Goal: Information Seeking & Learning: Check status

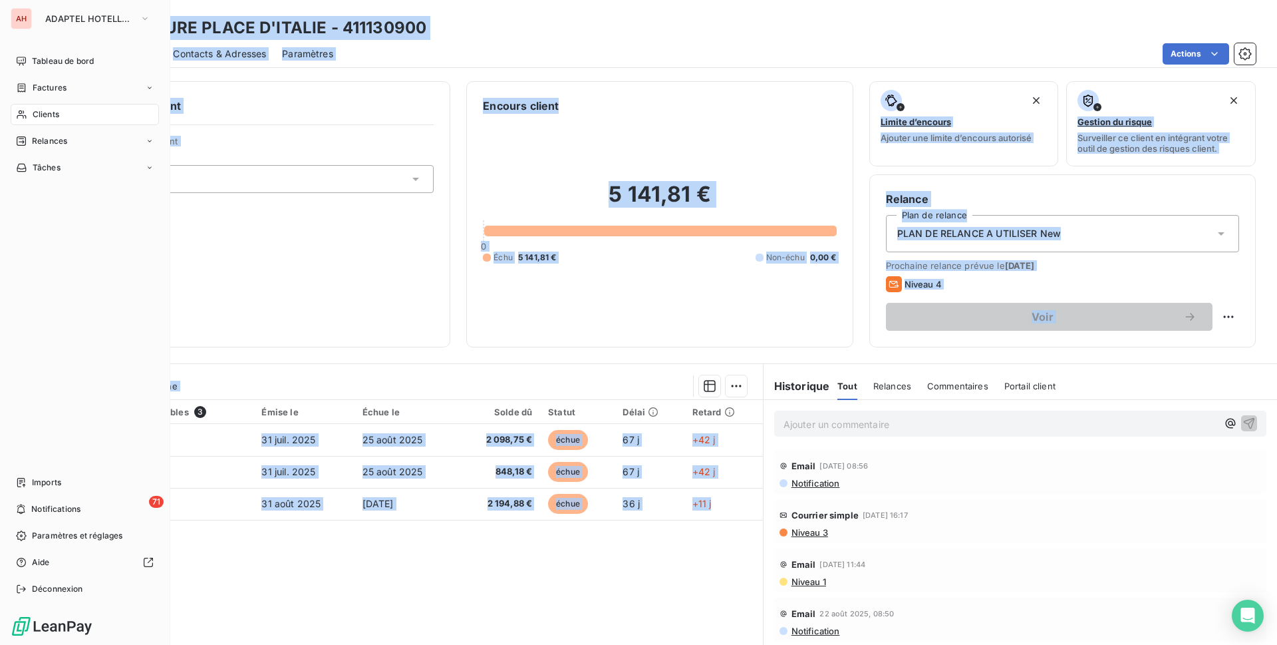
click at [63, 112] on div "Clients" at bounding box center [85, 114] width 148 height 21
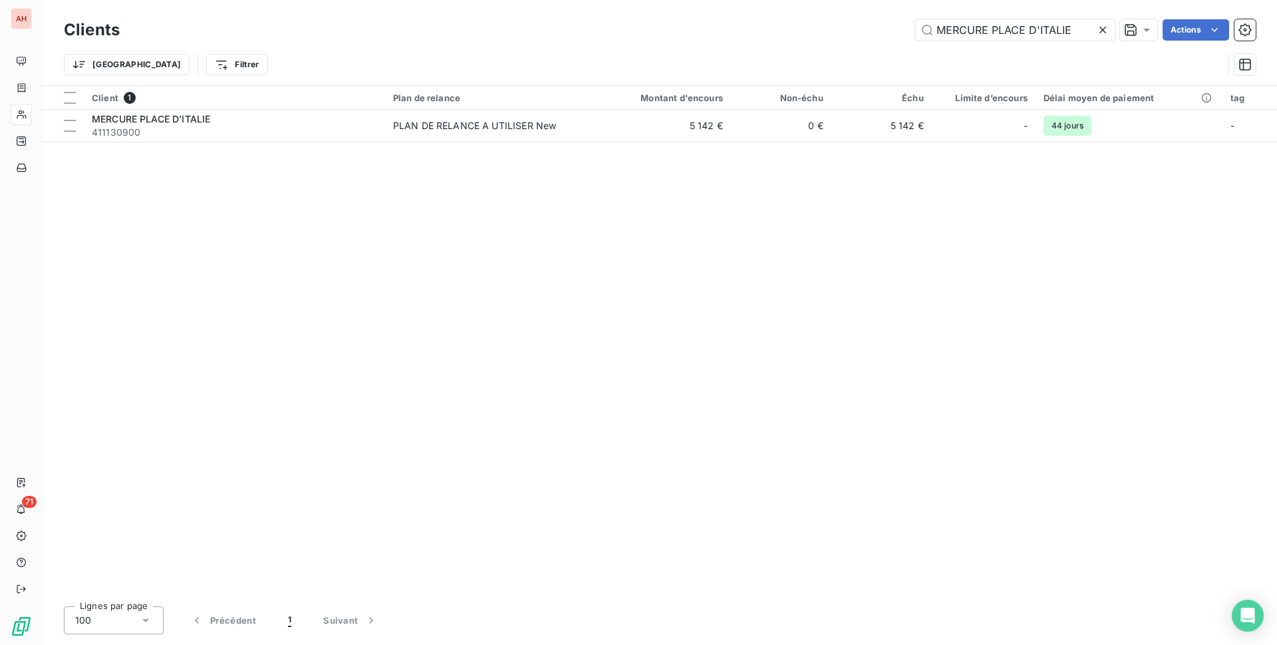
click at [1103, 27] on icon at bounding box center [1102, 29] width 13 height 13
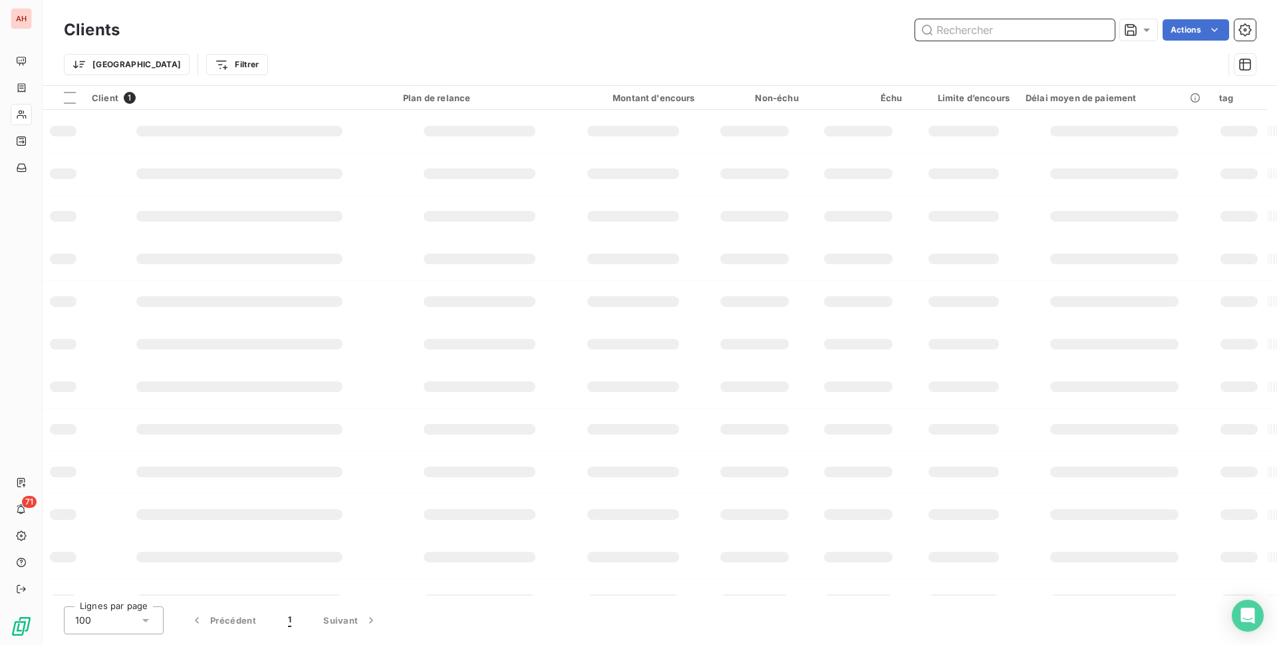
click at [988, 33] on input "text" at bounding box center [1015, 29] width 200 height 21
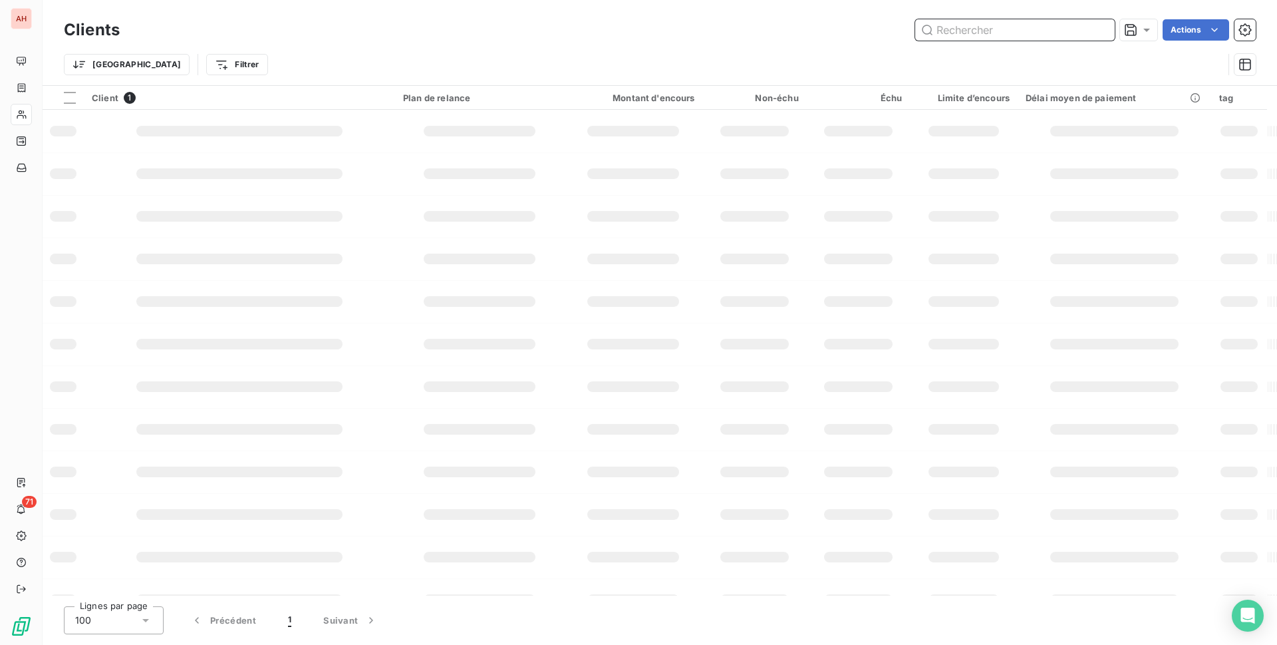
click at [988, 33] on input "text" at bounding box center [1015, 29] width 200 height 21
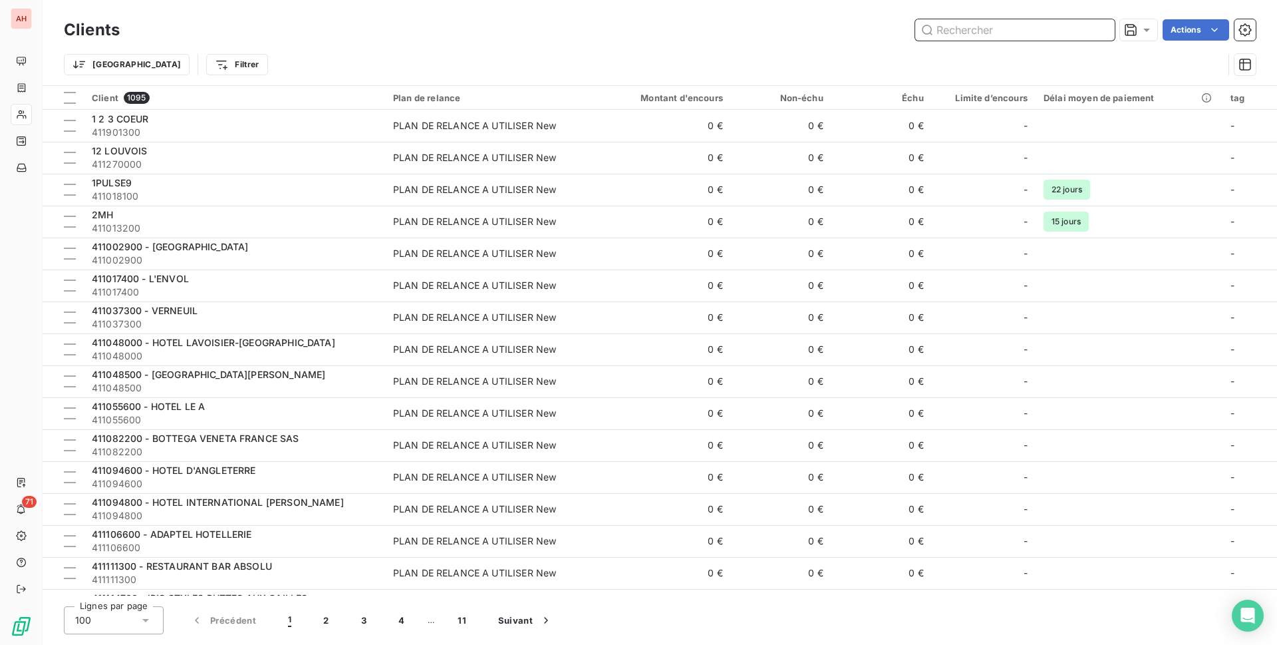
click at [988, 33] on input "text" at bounding box center [1015, 29] width 200 height 21
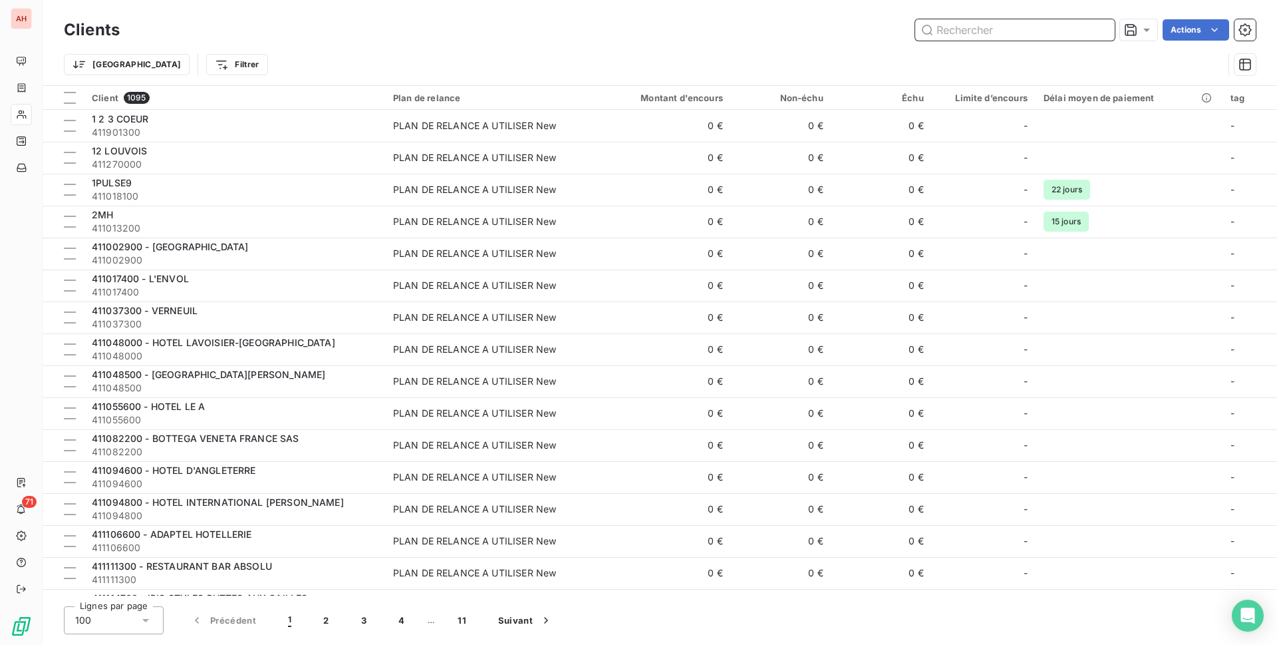
click at [988, 33] on input "text" at bounding box center [1015, 29] width 200 height 21
paste input "[MEDICAL_DATA] MAUBOURG"
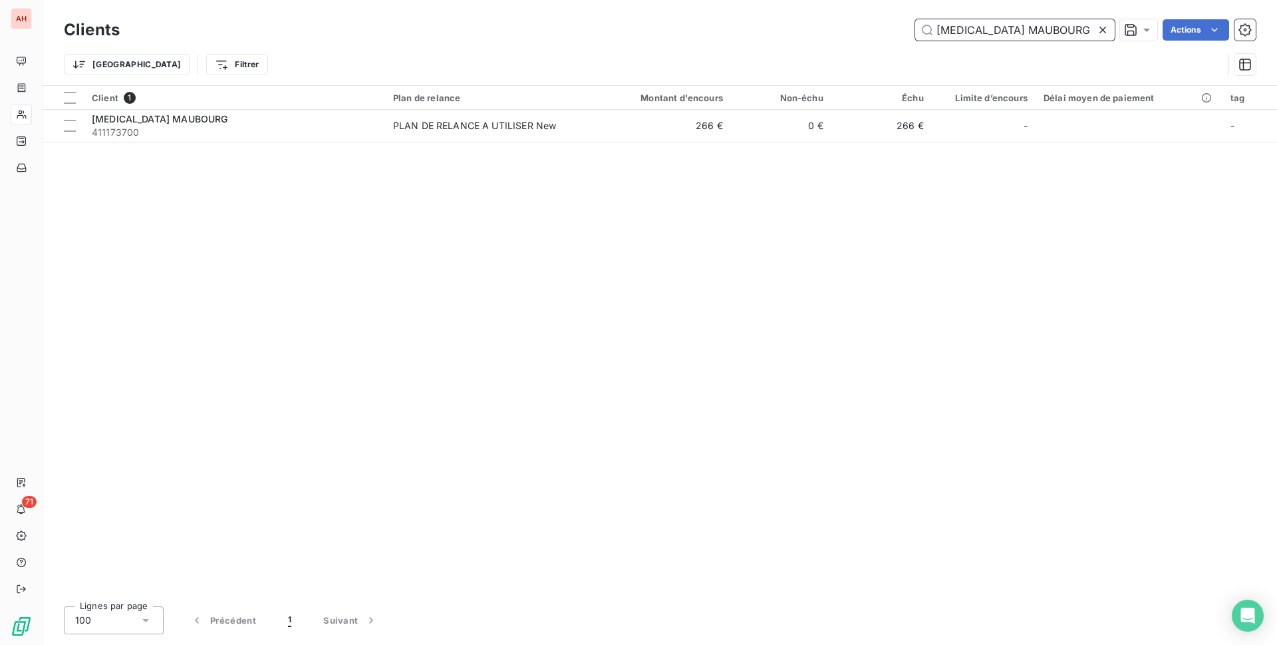
type input "[MEDICAL_DATA] MAUBOURG"
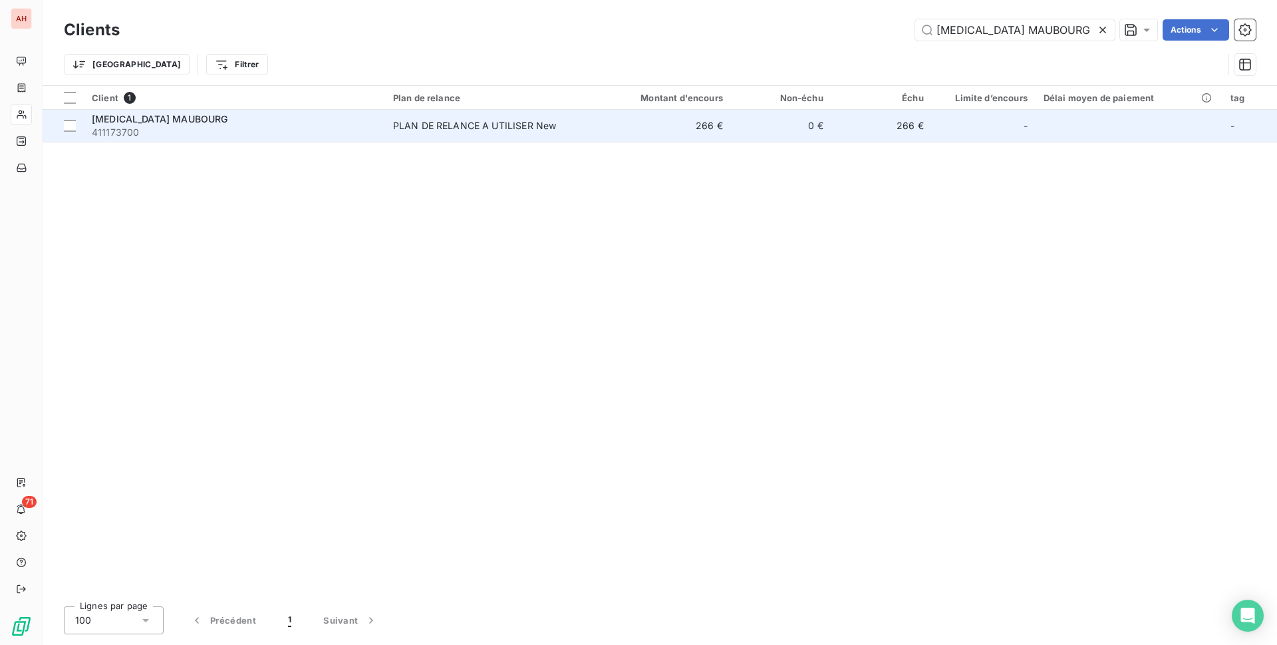
click at [498, 125] on div "PLAN DE RELANCE A UTILISER New" at bounding box center [475, 125] width 164 height 13
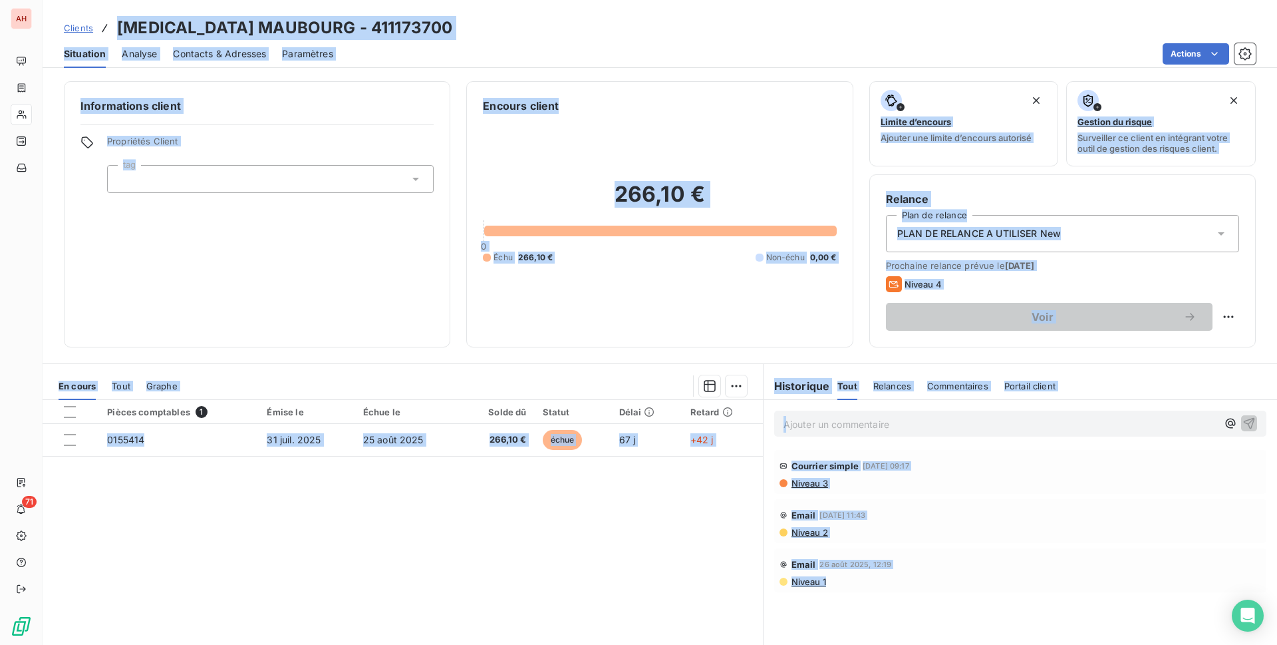
drag, startPoint x: 115, startPoint y: 26, endPoint x: 802, endPoint y: 531, distance: 852.6
click at [867, 591] on div "Clients [MEDICAL_DATA] MAUBOURG - 411173700 Situation Analyse Contacts & Adress…" at bounding box center [660, 322] width 1234 height 645
copy div "[MEDICAL_DATA] MAUBOURG - 411173700 Situation Analyse Contacts & Adresses Param…"
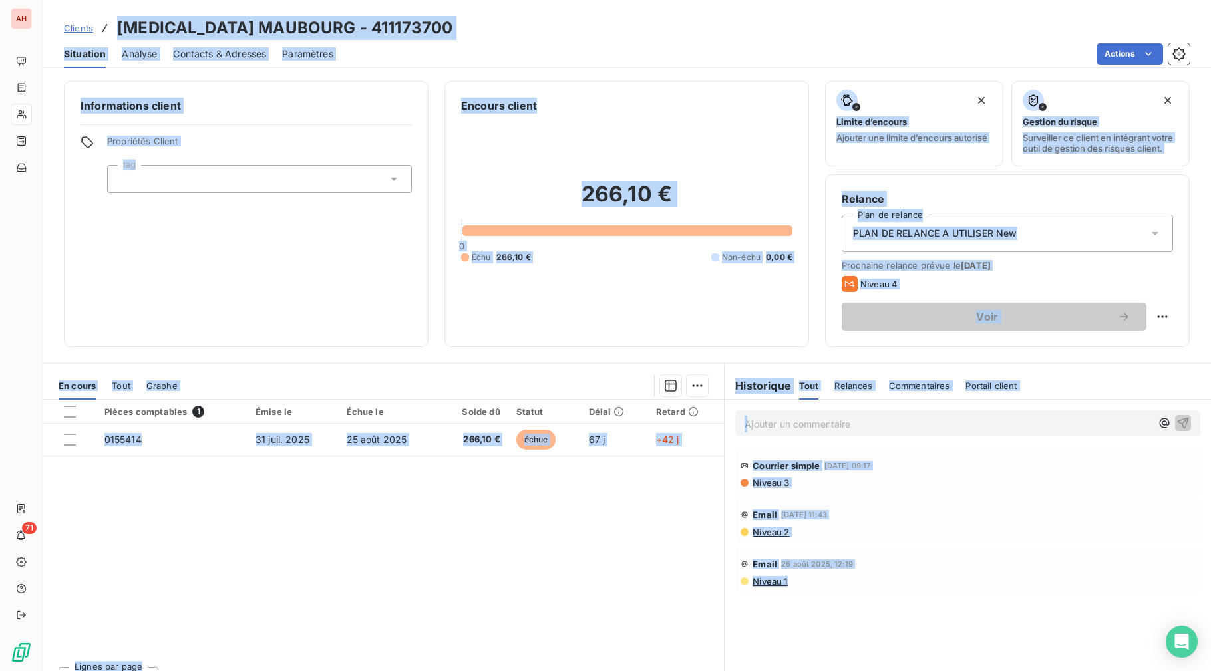
click at [574, 612] on div "Pièces comptables 1 Émise le Échue le Solde dû Statut Délai Retard 0155414 31 j…" at bounding box center [383, 528] width 681 height 256
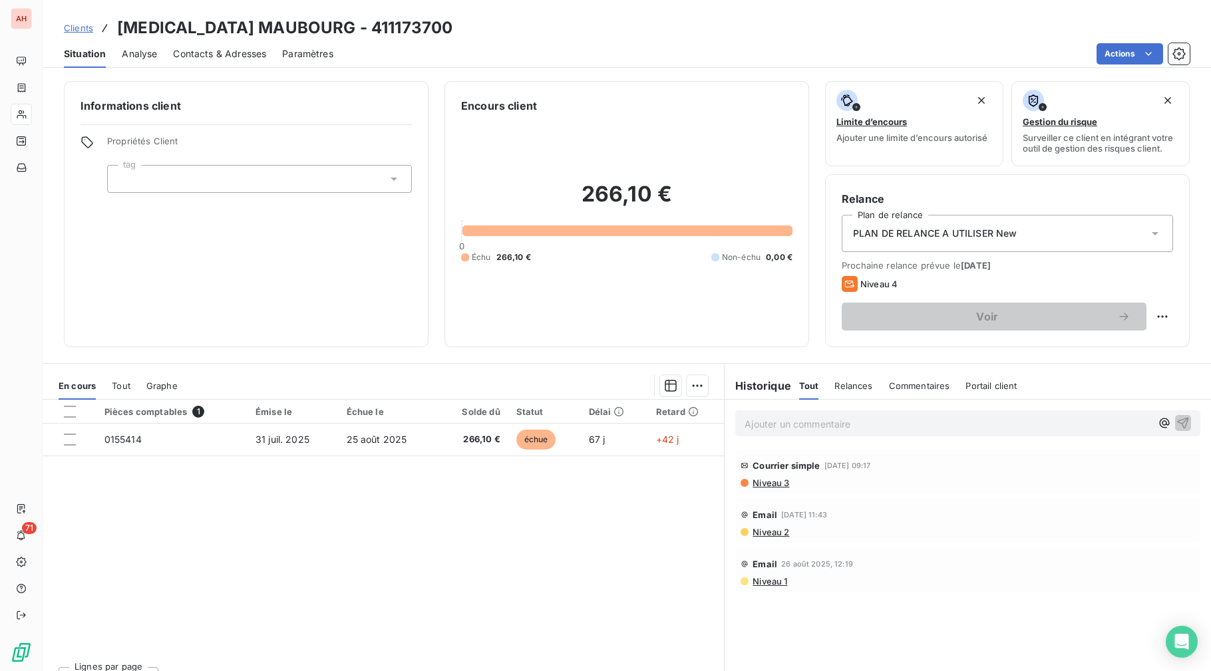
click at [378, 523] on div "Pièces comptables 1 Émise le Échue le Solde dû Statut Délai Retard 0155414 31 j…" at bounding box center [383, 528] width 681 height 256
click at [356, 629] on div "Pièces comptables 1 Émise le Échue le Solde dû Statut Délai Retard 0155414 31 j…" at bounding box center [383, 528] width 681 height 256
click at [300, 545] on div "Pièces comptables 1 Émise le Échue le Solde dû Statut Délai Retard 0155414 31 j…" at bounding box center [383, 528] width 681 height 256
click at [391, 600] on div "Pièces comptables 1 Émise le Échue le Solde dû Statut Délai Retard 0155414 31 j…" at bounding box center [383, 528] width 681 height 256
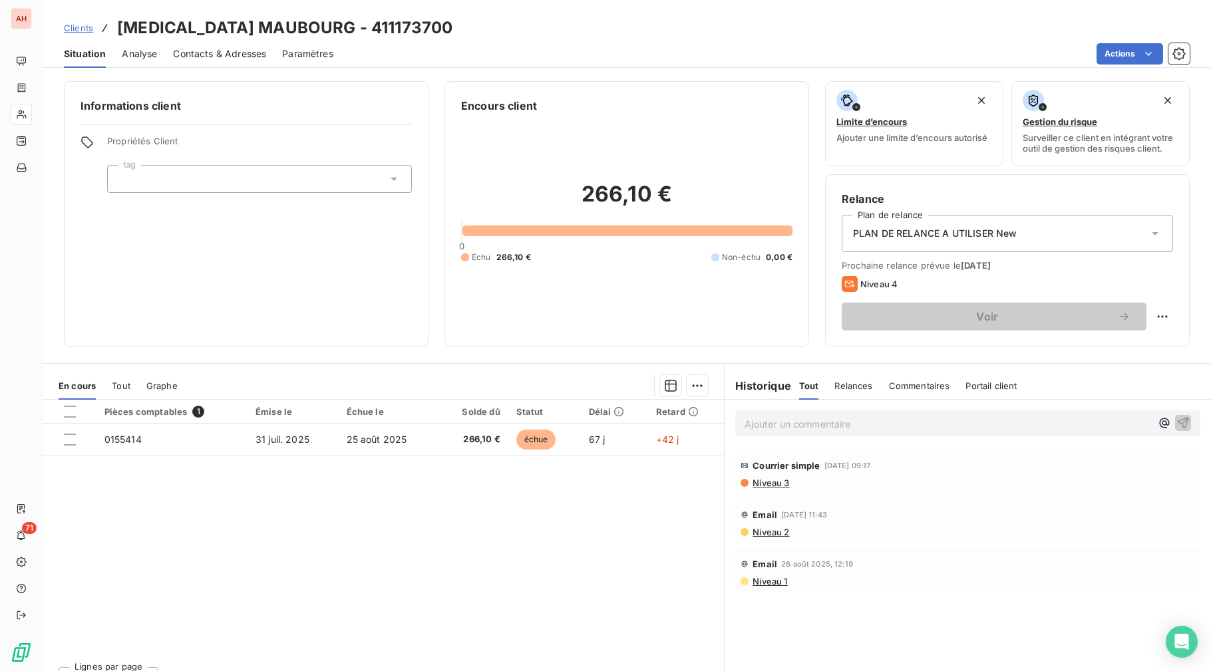
click at [391, 599] on div "Pièces comptables 1 Émise le Échue le Solde dû Statut Délai Retard 0155414 31 j…" at bounding box center [383, 528] width 681 height 256
click at [402, 605] on div "Pièces comptables 1 Émise le Échue le Solde dû Statut Délai Retard 0155414 31 j…" at bounding box center [383, 528] width 681 height 256
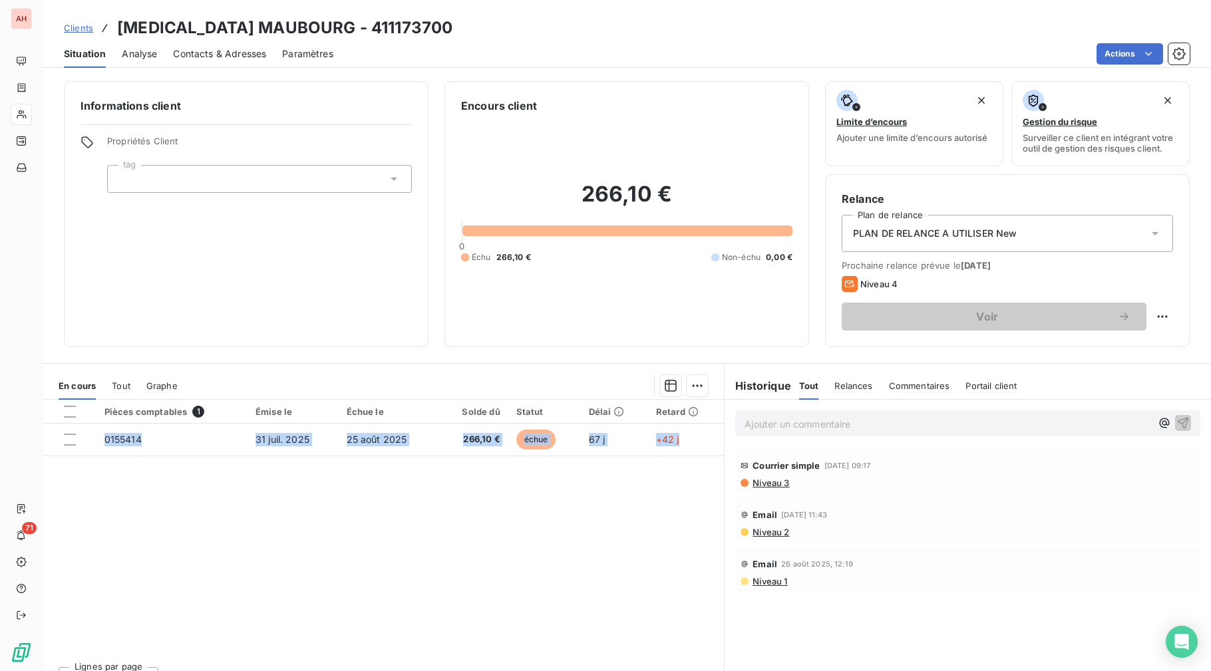
click at [488, 573] on div "Pièces comptables 1 Émise le Échue le Solde dû Statut Délai Retard 0155414 31 j…" at bounding box center [383, 528] width 681 height 256
click at [460, 644] on div "Lignes par page 25 Précédent 1 Suivant" at bounding box center [383, 676] width 681 height 40
click at [458, 577] on div "Pièces comptables 1 Émise le Échue le Solde dû Statut Délai Retard 0155414 31 j…" at bounding box center [383, 528] width 681 height 256
click at [518, 565] on div "Pièces comptables 1 Émise le Échue le Solde dû Statut Délai Retard 0155414 31 j…" at bounding box center [383, 528] width 681 height 256
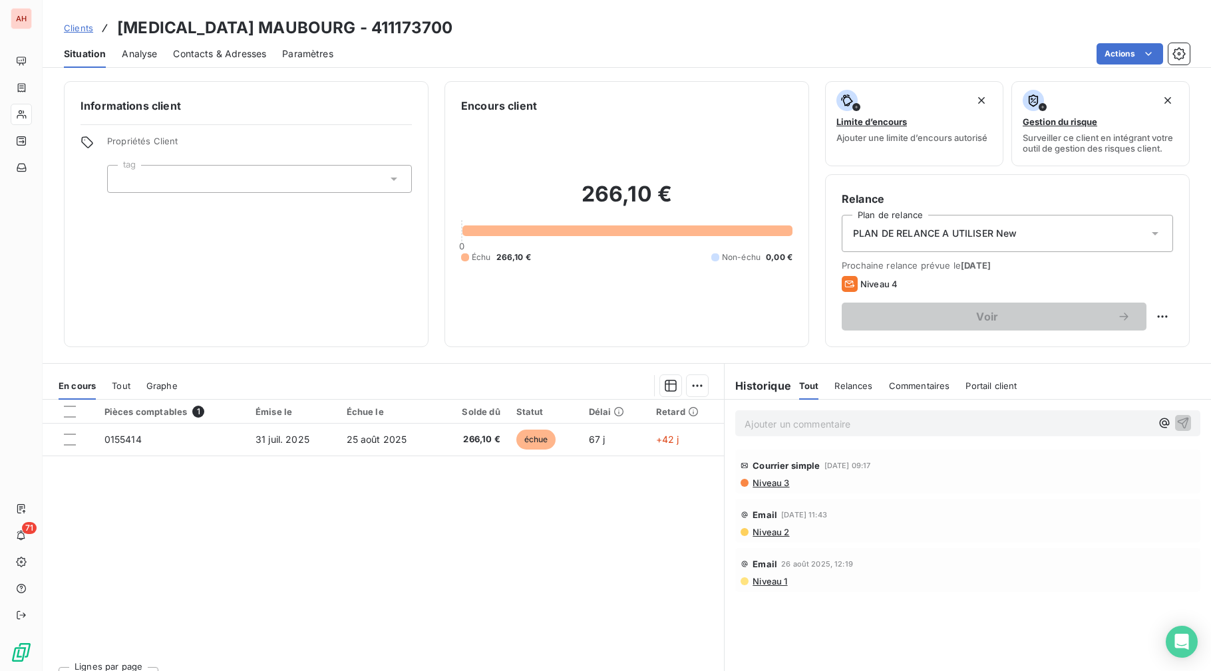
click at [378, 589] on div "Pièces comptables 1 Émise le Échue le Solde dû Statut Délai Retard 0155414 31 j…" at bounding box center [383, 528] width 681 height 256
click at [382, 587] on div "Pièces comptables 1 Émise le Échue le Solde dû Statut Délai Retard 0155414 31 j…" at bounding box center [383, 528] width 681 height 256
click at [371, 613] on div "Pièces comptables 1 Émise le Échue le Solde dû Statut Délai Retard 0155414 31 j…" at bounding box center [383, 528] width 681 height 256
click at [368, 625] on div "Pièces comptables 1 Émise le Échue le Solde dû Statut Délai Retard 0155414 31 j…" at bounding box center [383, 528] width 681 height 256
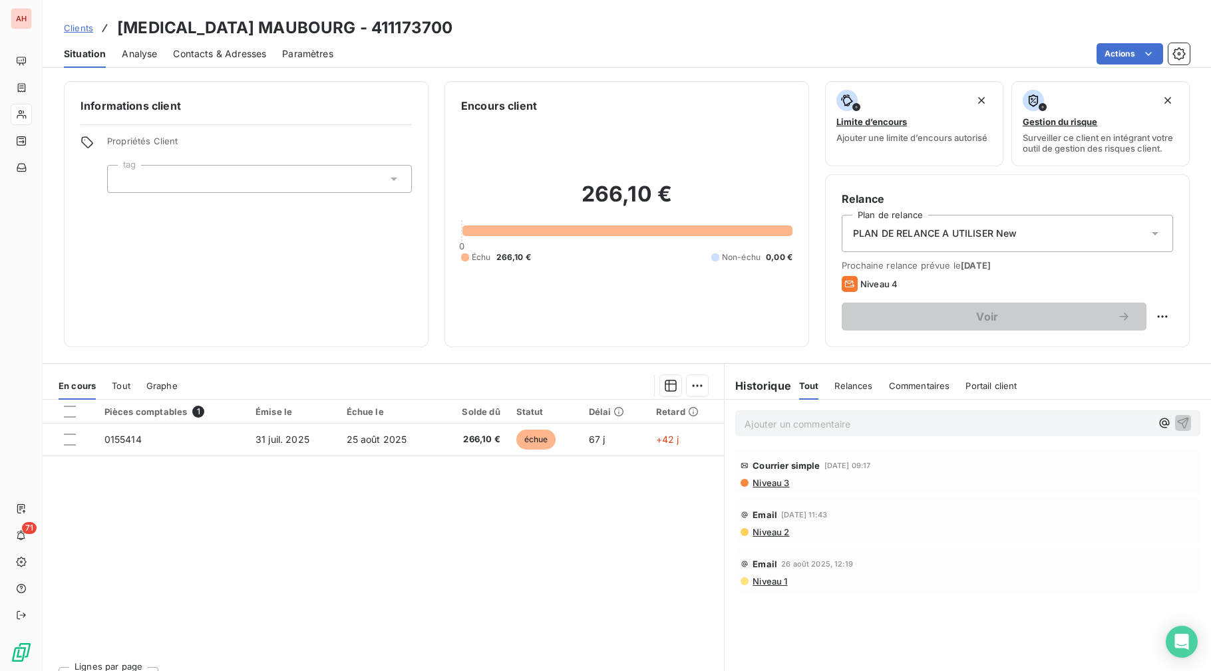
click at [459, 587] on div "Pièces comptables 1 Émise le Échue le Solde dû Statut Délai Retard 0155414 31 j…" at bounding box center [383, 528] width 681 height 256
click at [446, 593] on div "Pièces comptables 1 Émise le Échue le Solde dû Statut Délai Retard 0155414 31 j…" at bounding box center [383, 528] width 681 height 256
click at [476, 514] on div "Pièces comptables 1 Émise le Échue le Solde dû Statut Délai Retard 0155414 31 j…" at bounding box center [383, 528] width 681 height 256
click at [448, 609] on div "Pièces comptables 1 Émise le Échue le Solde dû Statut Délai Retard 0155414 31 j…" at bounding box center [383, 528] width 681 height 256
click at [449, 605] on div "Pièces comptables 1 Émise le Échue le Solde dû Statut Délai Retard 0155414 31 j…" at bounding box center [383, 528] width 681 height 256
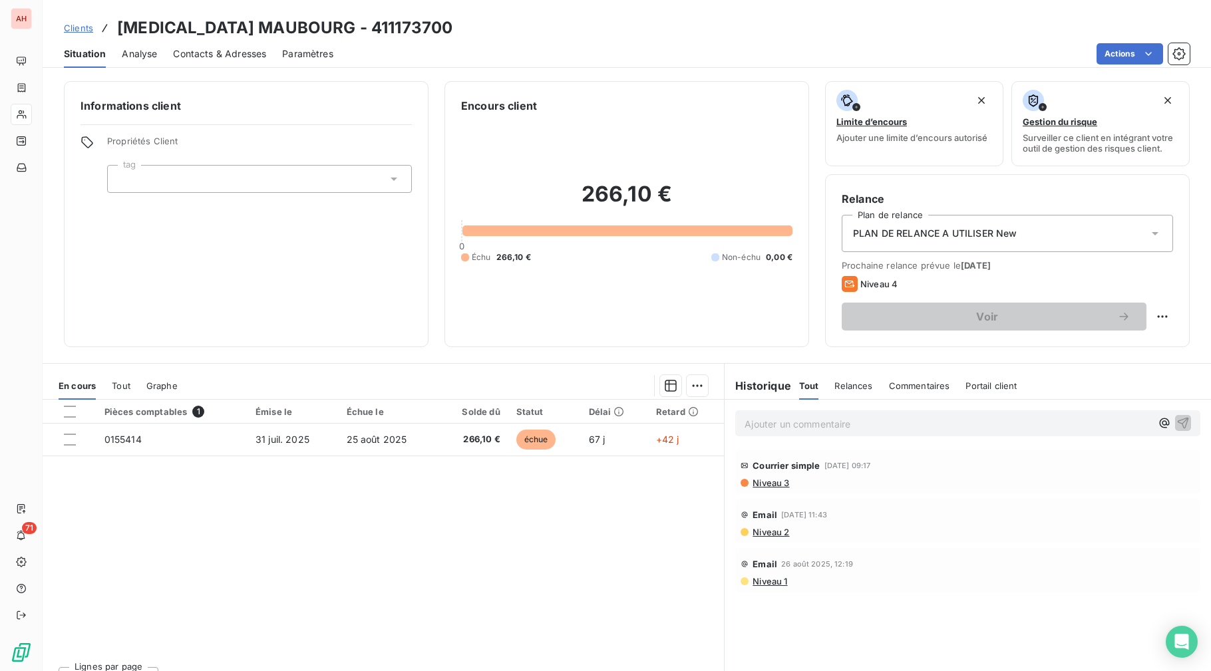
click at [449, 605] on div "Pièces comptables 1 Émise le Échue le Solde dû Statut Délai Retard 0155414 31 j…" at bounding box center [383, 528] width 681 height 256
click at [451, 599] on div "Pièces comptables 1 Émise le Échue le Solde dû Statut Délai Retard 0155414 31 j…" at bounding box center [383, 528] width 681 height 256
click at [368, 614] on div "Pièces comptables 1 Émise le Échue le Solde dû Statut Délai Retard 0155414 31 j…" at bounding box center [383, 528] width 681 height 256
click at [375, 625] on div "Pièces comptables 1 Émise le Échue le Solde dû Statut Délai Retard 0155414 31 j…" at bounding box center [383, 528] width 681 height 256
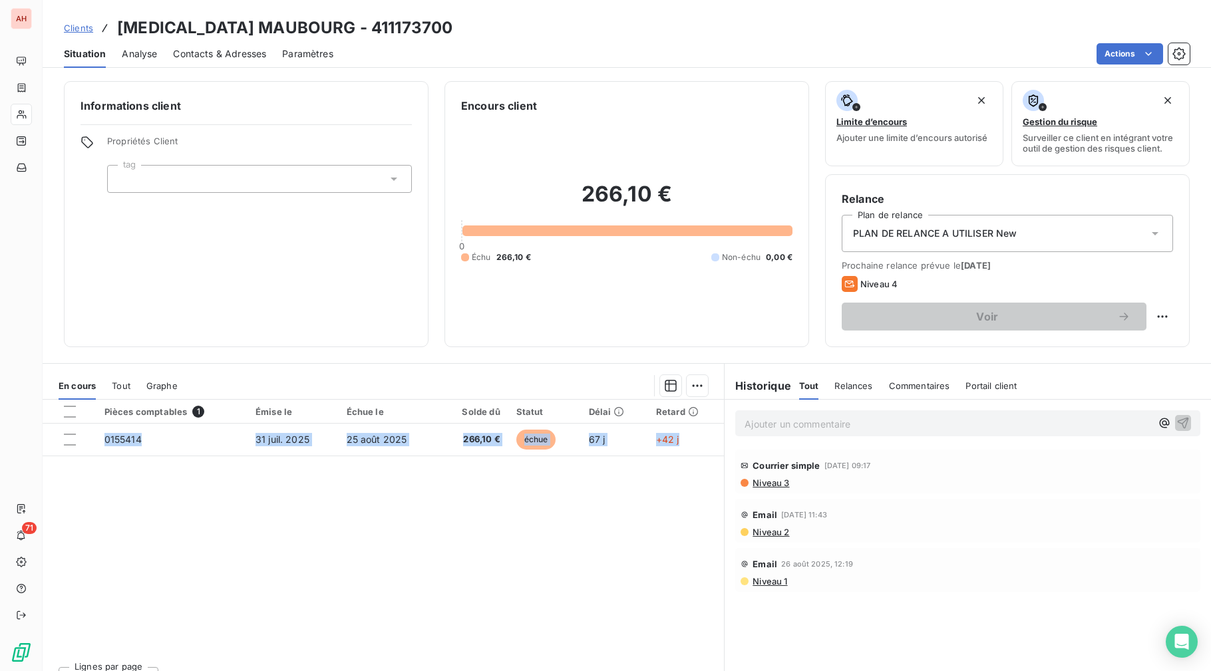
click at [375, 625] on div "Pièces comptables 1 Émise le Échue le Solde dû Statut Délai Retard 0155414 31 j…" at bounding box center [383, 528] width 681 height 256
click at [402, 531] on div "Pièces comptables 1 Émise le Échue le Solde dû Statut Délai Retard 0155414 31 j…" at bounding box center [383, 528] width 681 height 256
click at [285, 516] on div "Pièces comptables 1 Émise le Échue le Solde dû Statut Délai Retard 0155414 31 j…" at bounding box center [383, 528] width 681 height 256
click at [317, 583] on div "Pièces comptables 1 Émise le Échue le Solde dû Statut Délai Retard 0155414 31 j…" at bounding box center [383, 528] width 681 height 256
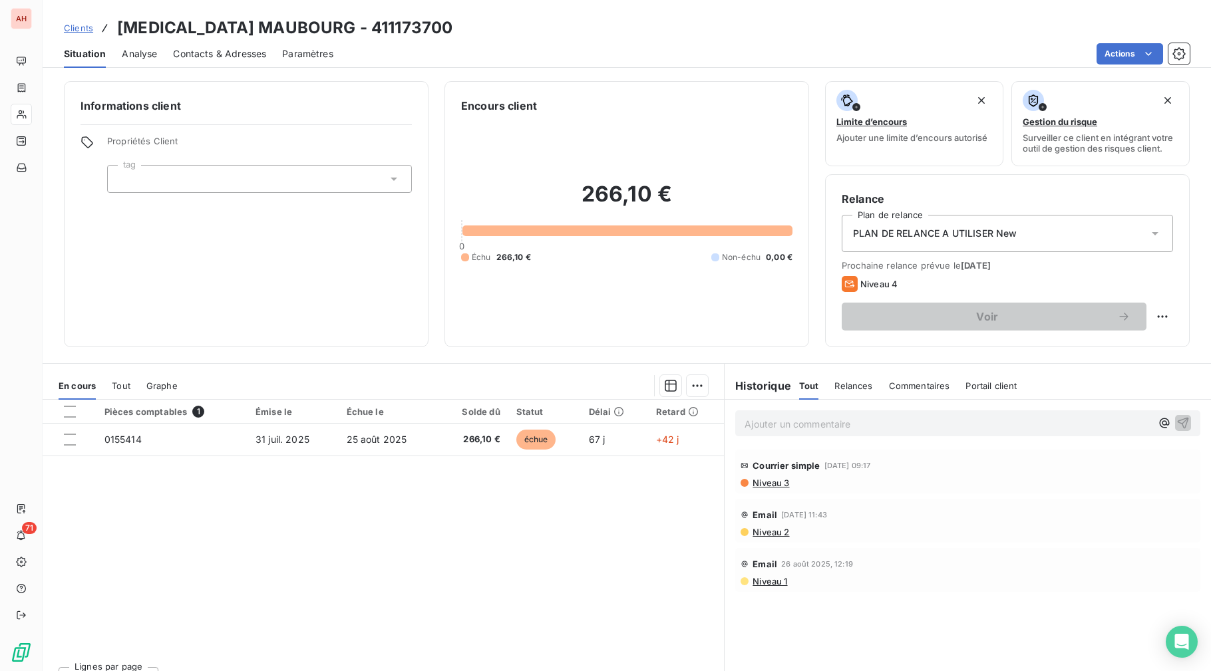
click at [339, 537] on div "Pièces comptables 1 Émise le Échue le Solde dû Statut Délai Retard 0155414 31 j…" at bounding box center [383, 528] width 681 height 256
click at [646, 536] on div "Pièces comptables 1 Émise le Échue le Solde dû Statut Délai Retard 0155414 31 j…" at bounding box center [383, 528] width 681 height 256
click at [534, 597] on div "Pièces comptables 1 Émise le Échue le Solde dû Statut Délai Retard 0155414 31 j…" at bounding box center [383, 528] width 681 height 256
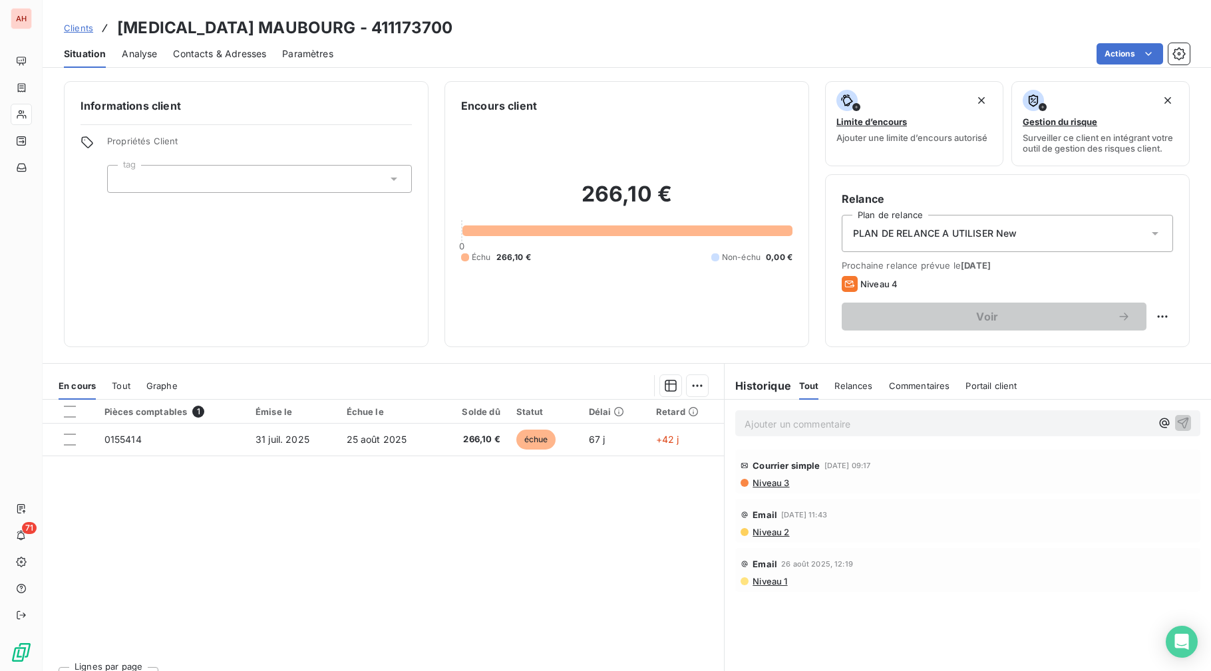
click at [534, 597] on div "Pièces comptables 1 Émise le Échue le Solde dû Statut Délai Retard 0155414 31 j…" at bounding box center [383, 528] width 681 height 256
click at [534, 596] on div "Pièces comptables 1 Émise le Échue le Solde dû Statut Délai Retard 0155414 31 j…" at bounding box center [383, 528] width 681 height 256
click at [469, 559] on div "Pièces comptables 1 Émise le Échue le Solde dû Statut Délai Retard 0155414 31 j…" at bounding box center [383, 528] width 681 height 256
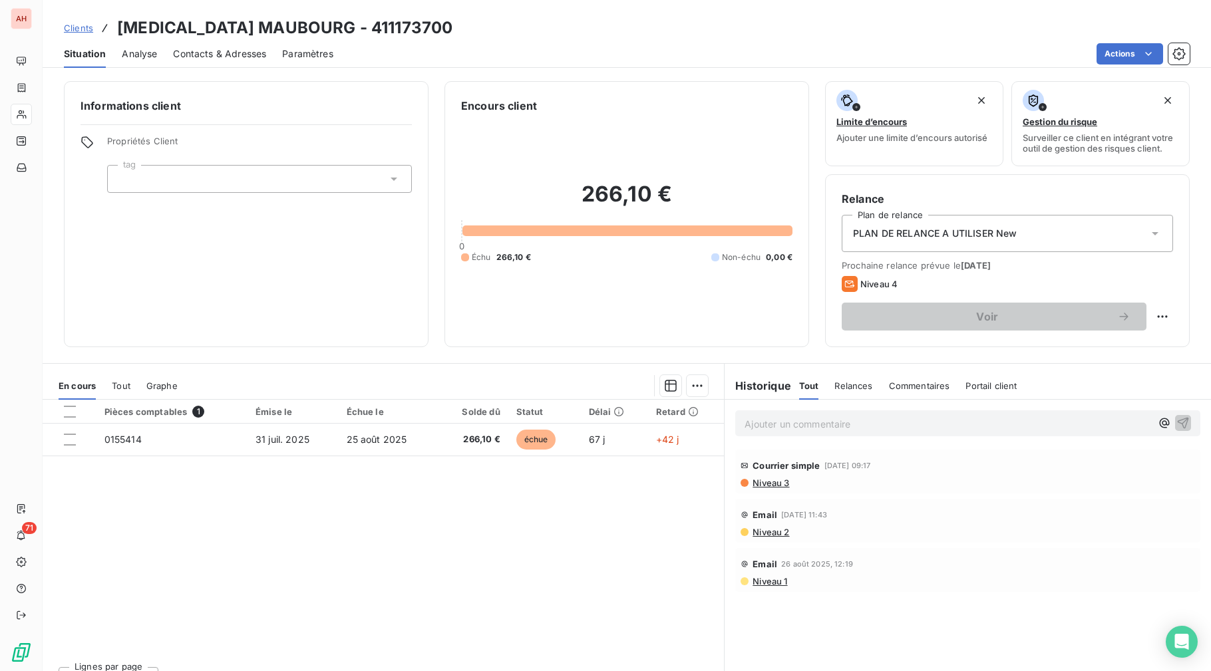
scroll to position [25, 0]
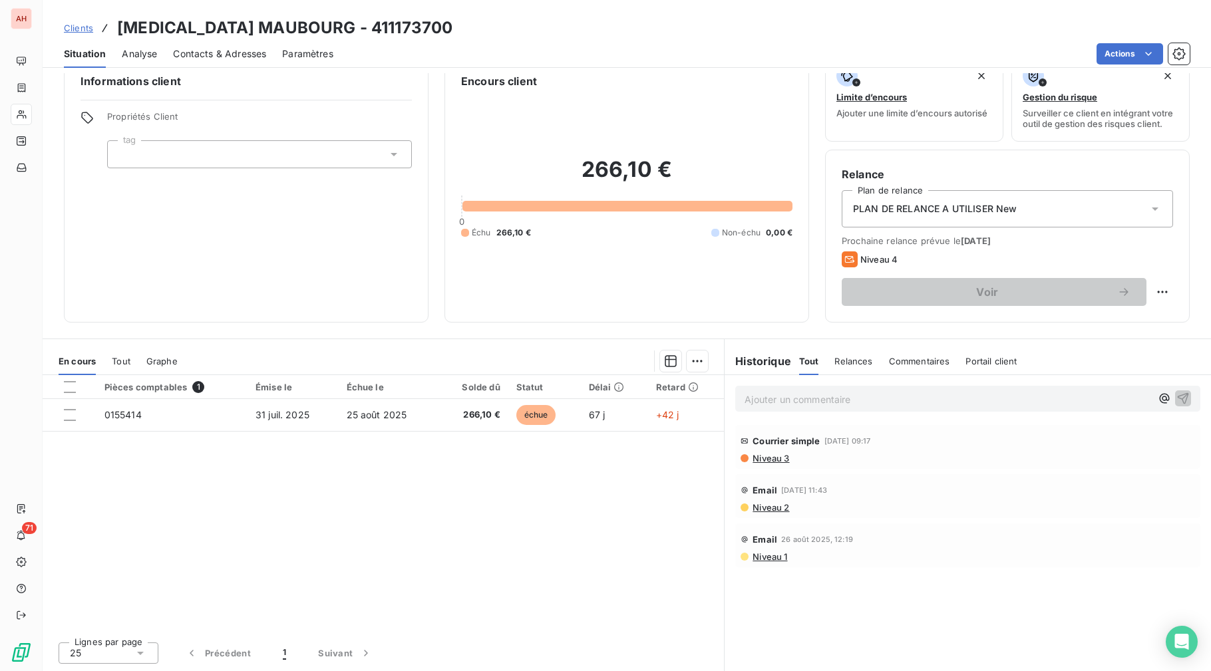
click at [453, 546] on div "Pièces comptables 1 Émise le Échue le Solde dû Statut Délai Retard 0155414 31 j…" at bounding box center [383, 503] width 681 height 256
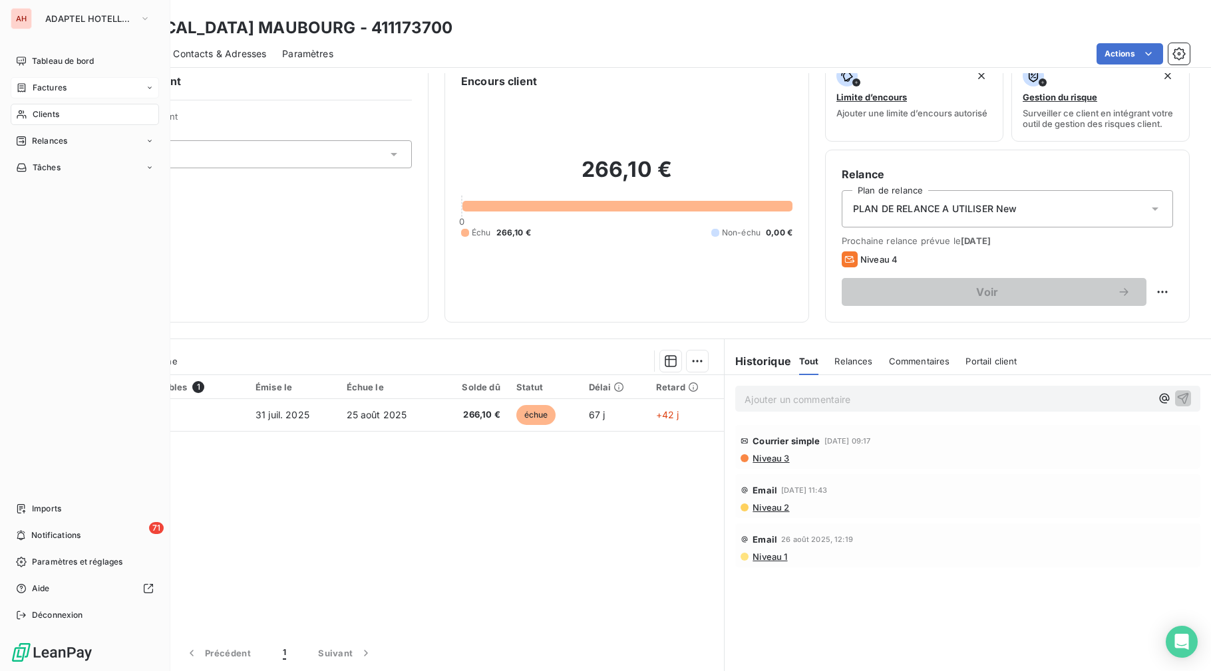
click at [59, 81] on div "Factures" at bounding box center [85, 87] width 148 height 21
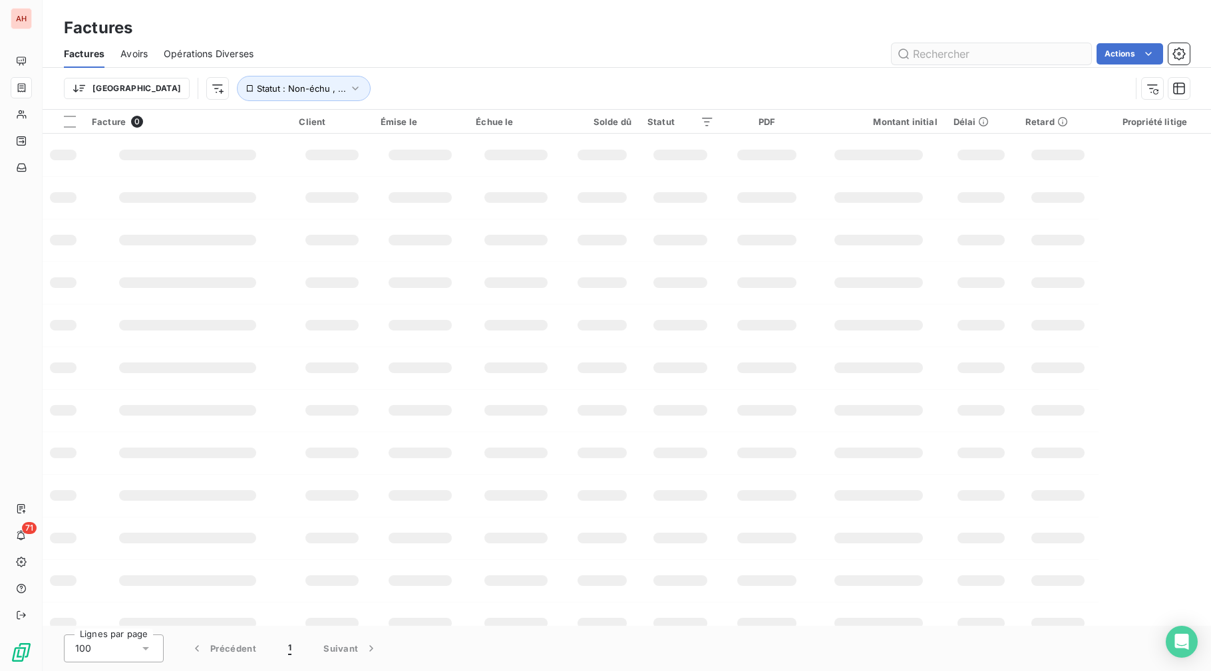
click at [964, 53] on input "text" at bounding box center [991, 53] width 200 height 21
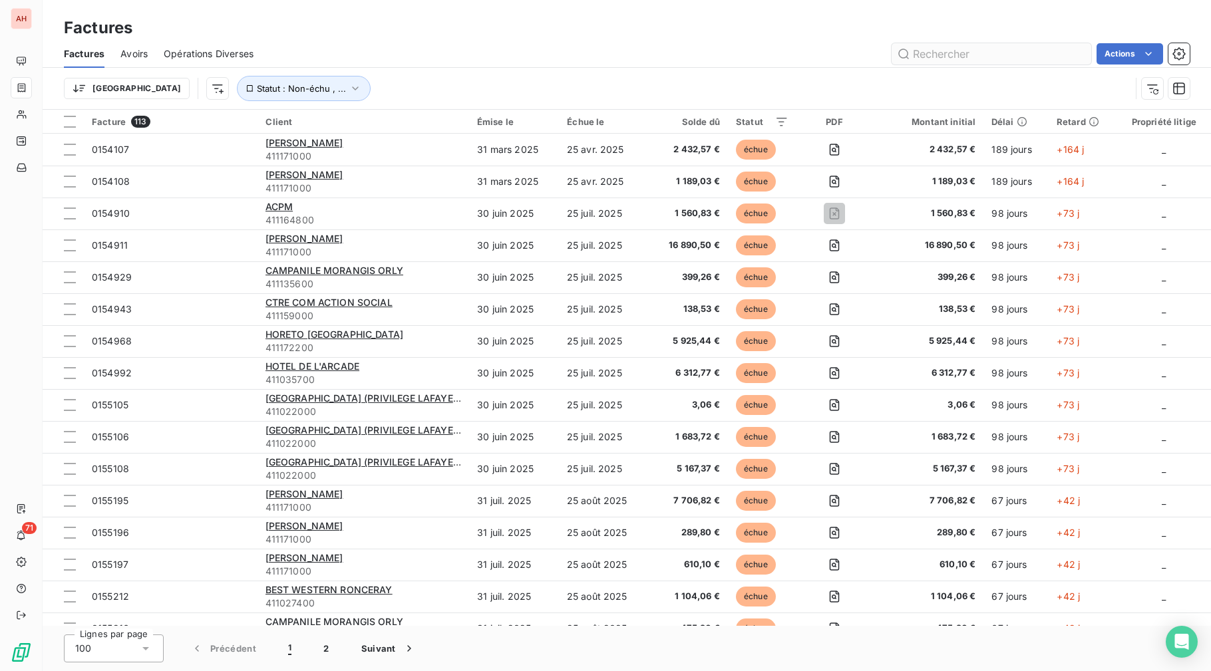
click at [964, 53] on input "text" at bounding box center [991, 53] width 200 height 21
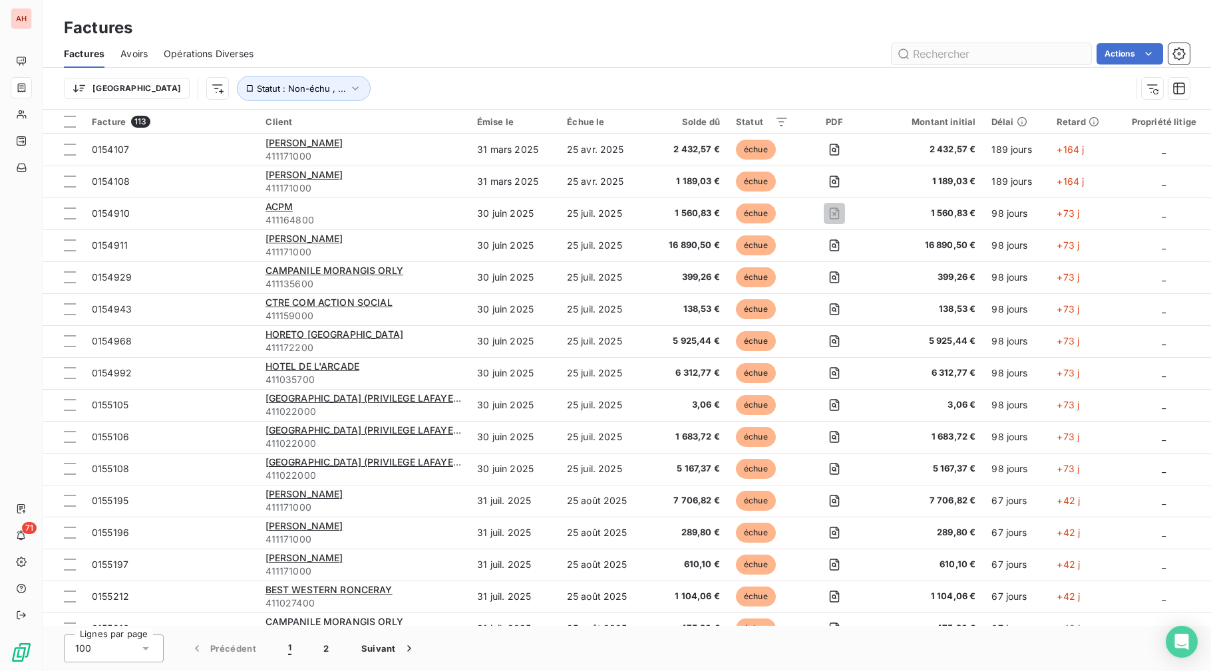
click at [964, 53] on input "text" at bounding box center [991, 53] width 200 height 21
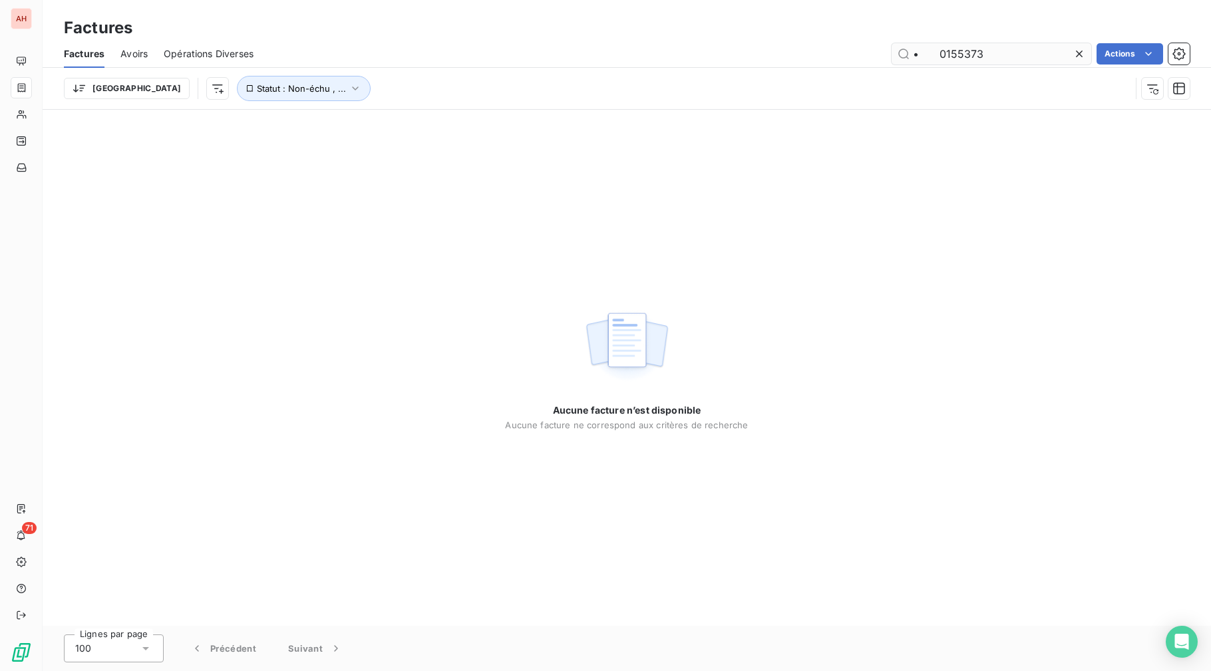
click at [938, 60] on input "• 0155373" at bounding box center [991, 53] width 200 height 21
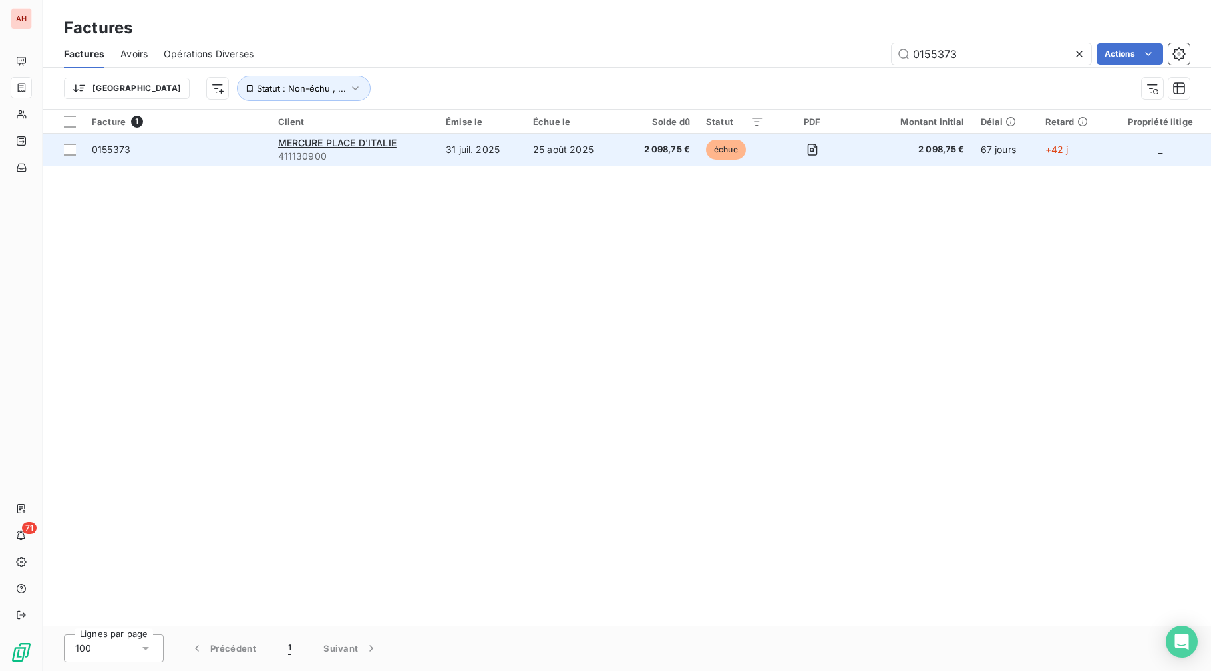
type input "0155373"
click at [652, 159] on td "2 098,75 €" at bounding box center [659, 150] width 78 height 32
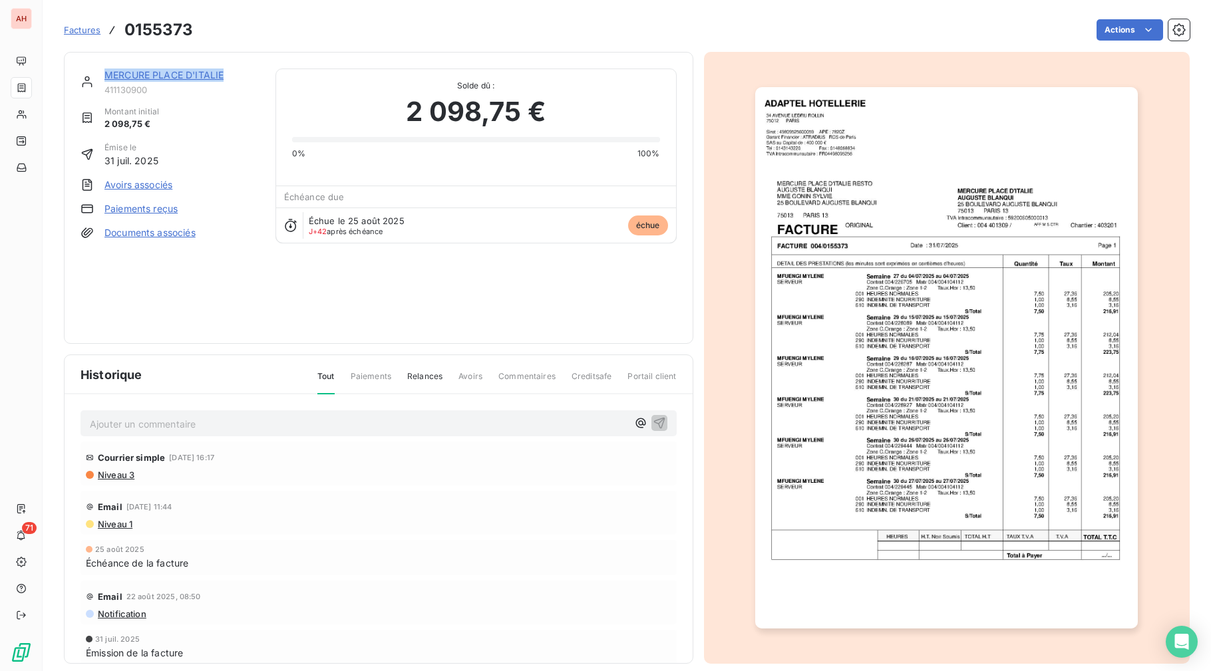
drag, startPoint x: 249, startPoint y: 77, endPoint x: 107, endPoint y: 75, distance: 141.7
click at [107, 75] on div "MERCURE PLACE D'ITALIE" at bounding box center [181, 75] width 155 height 13
copy link "MERCURE PLACE D'ITALIE"
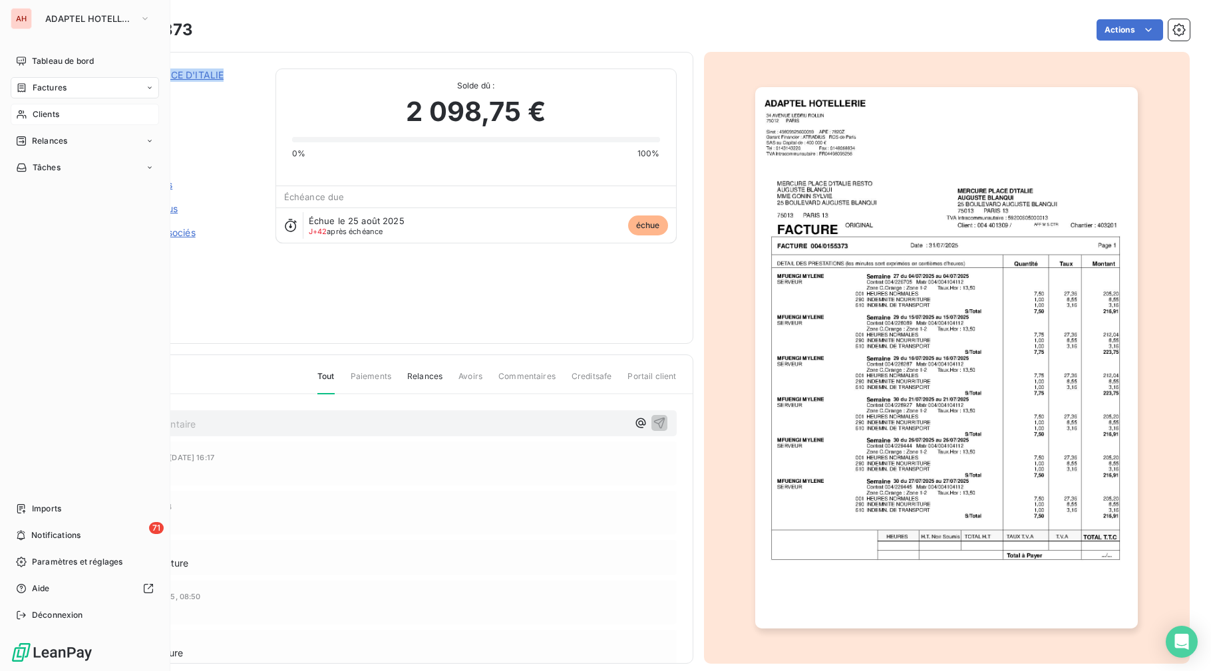
click at [55, 118] on span "Clients" at bounding box center [46, 114] width 27 height 12
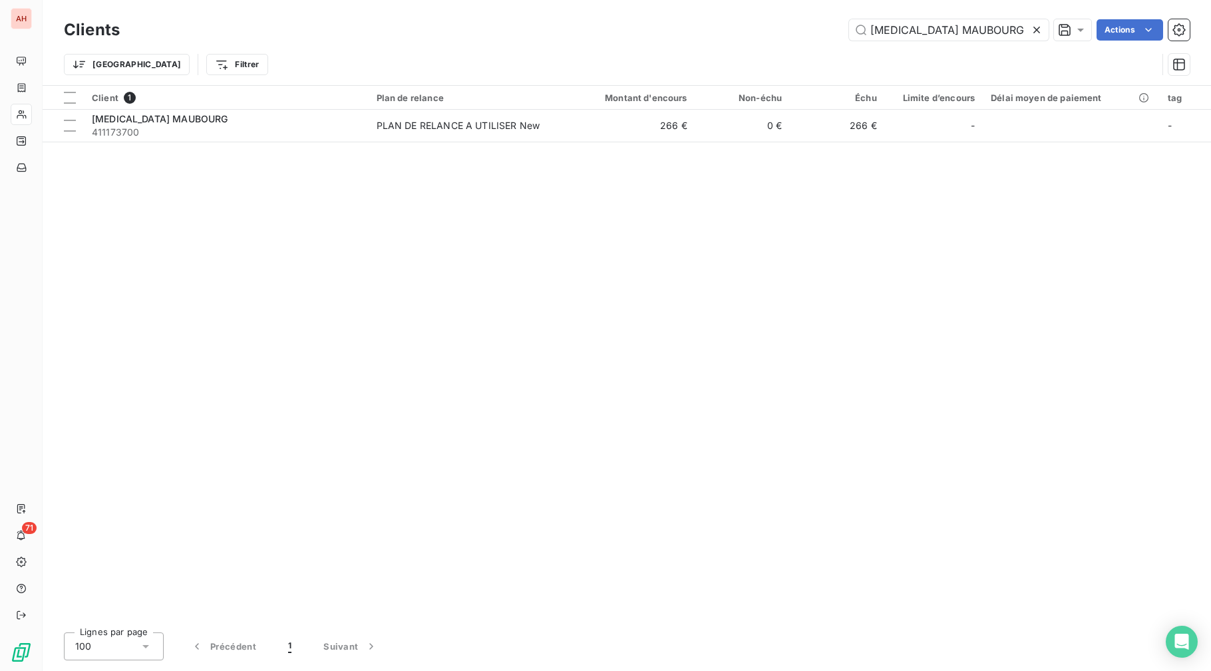
click at [1042, 29] on icon at bounding box center [1036, 29] width 13 height 13
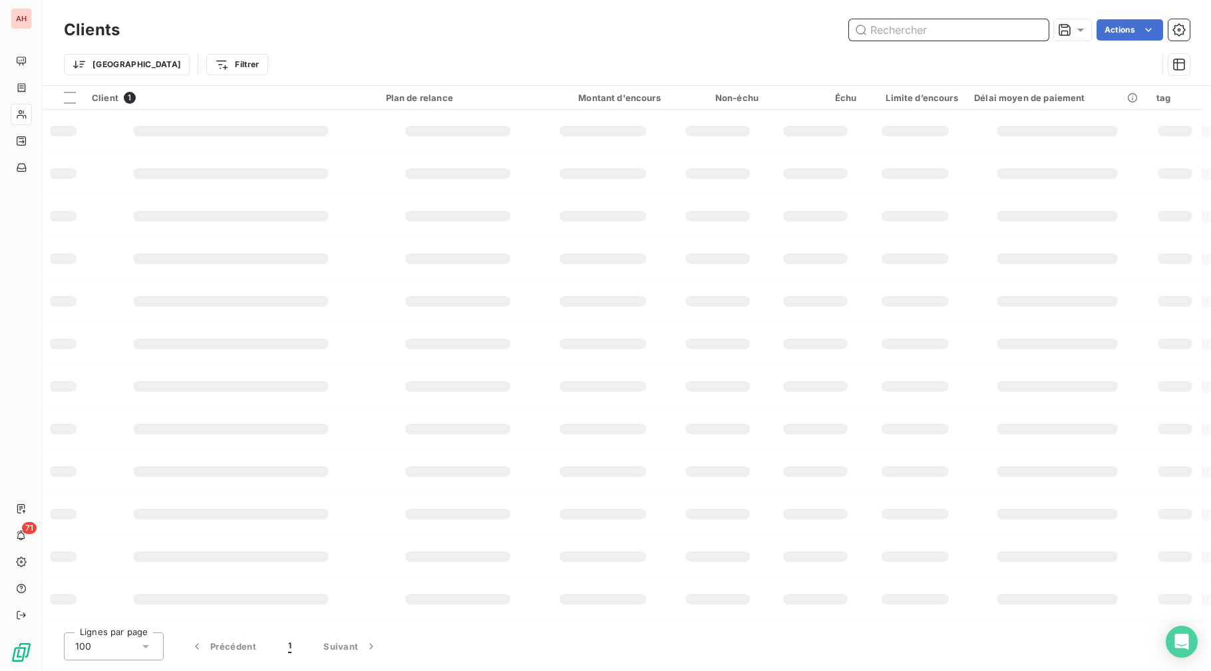
click at [1042, 29] on input "text" at bounding box center [949, 29] width 200 height 21
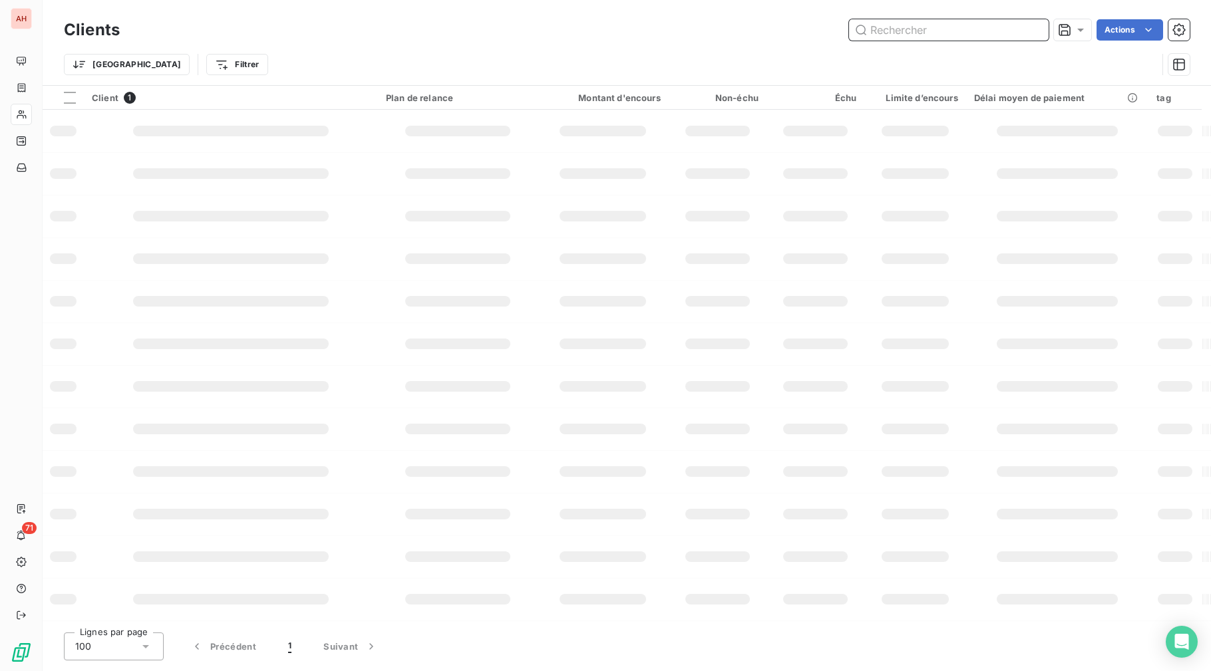
click at [1042, 29] on input "text" at bounding box center [949, 29] width 200 height 21
click at [916, 41] on div "Clients Actions" at bounding box center [626, 30] width 1125 height 28
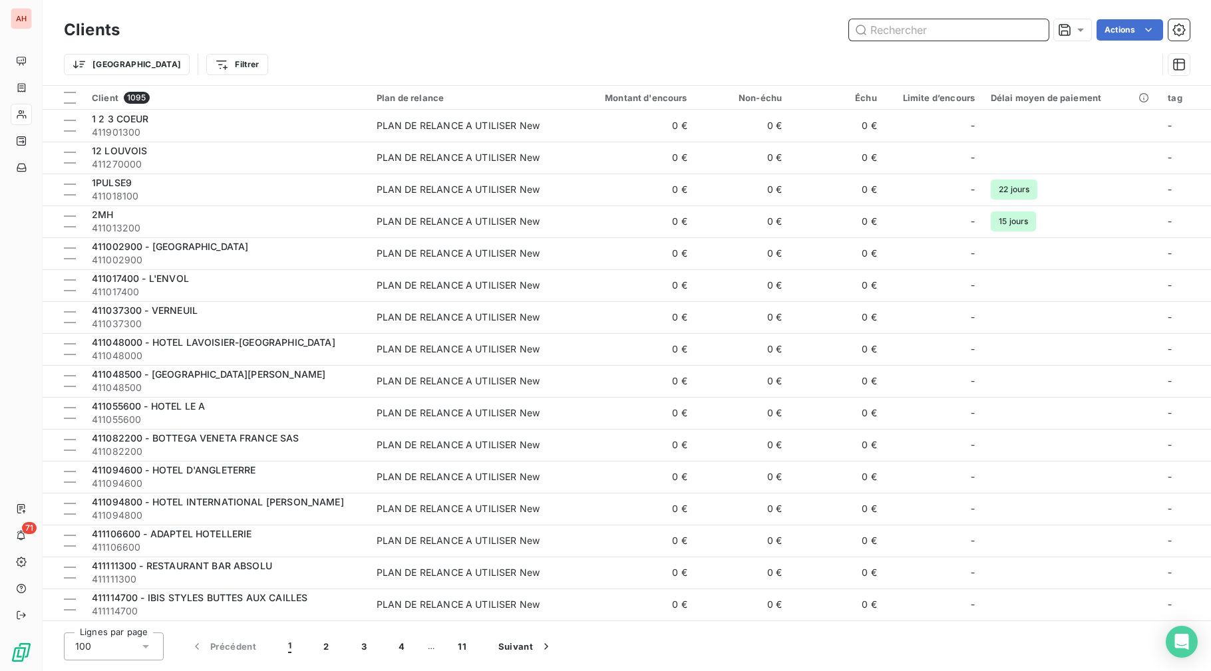
click at [916, 31] on input "text" at bounding box center [949, 29] width 200 height 21
paste input "MERCURE PLACE D'ITALIE"
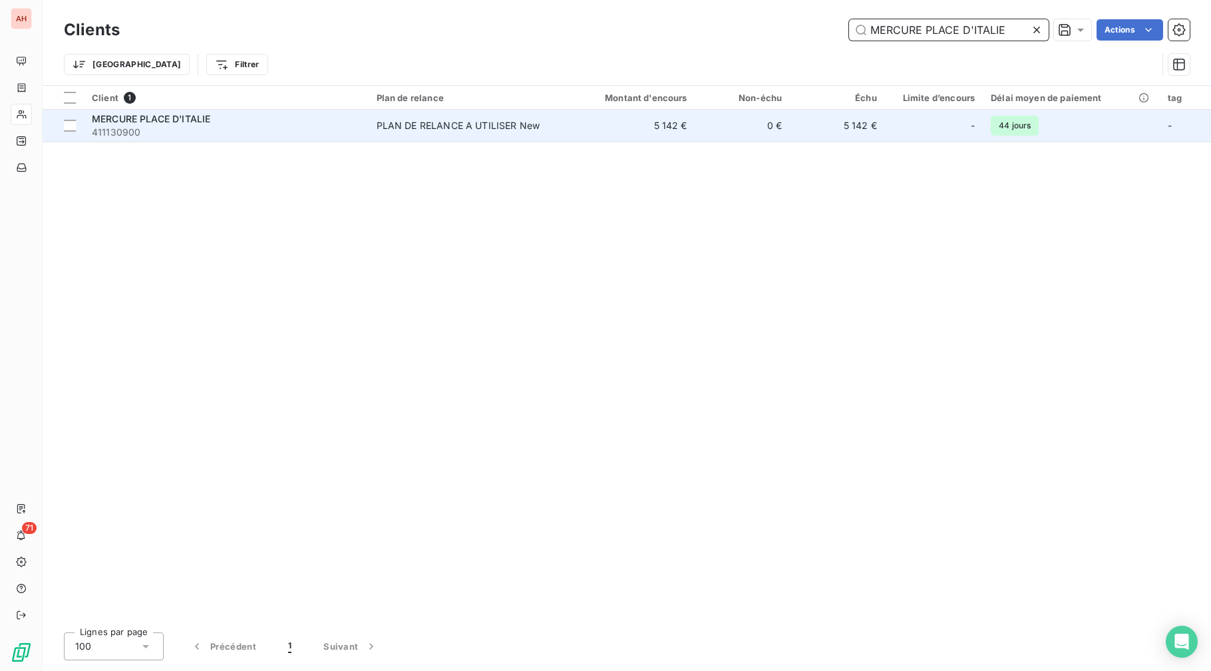
type input "MERCURE PLACE D'ITALIE"
click at [769, 128] on td "0 €" at bounding box center [742, 126] width 95 height 32
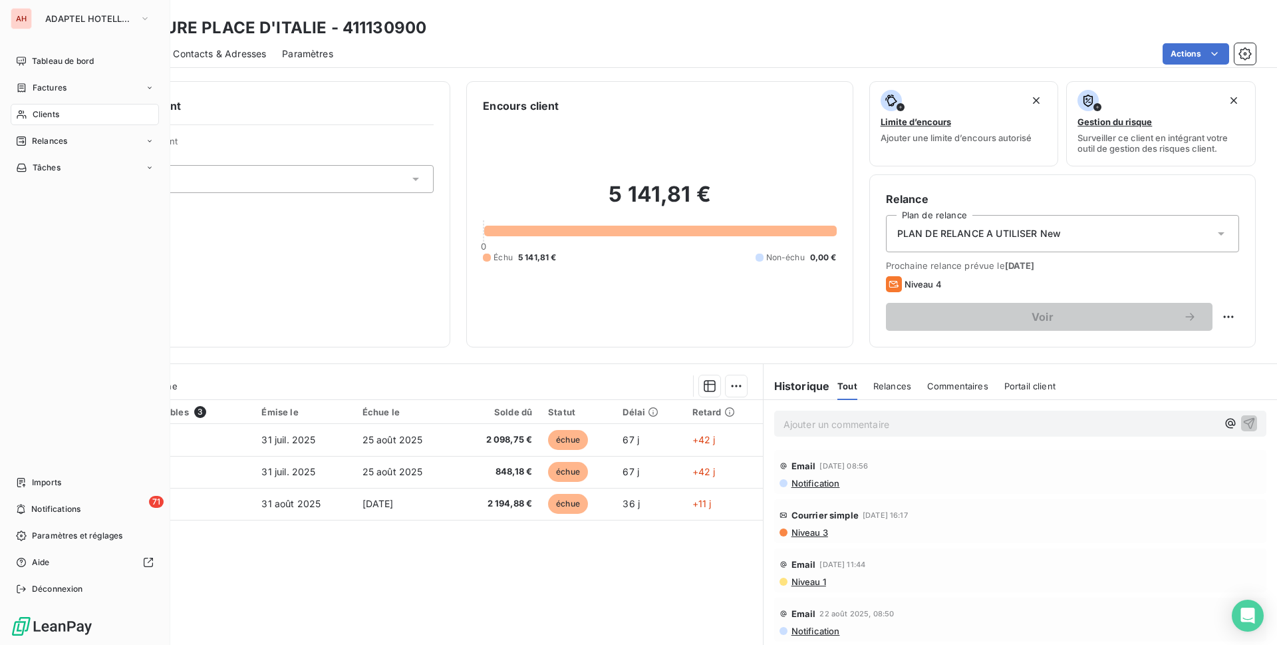
click at [23, 119] on icon at bounding box center [21, 114] width 11 height 11
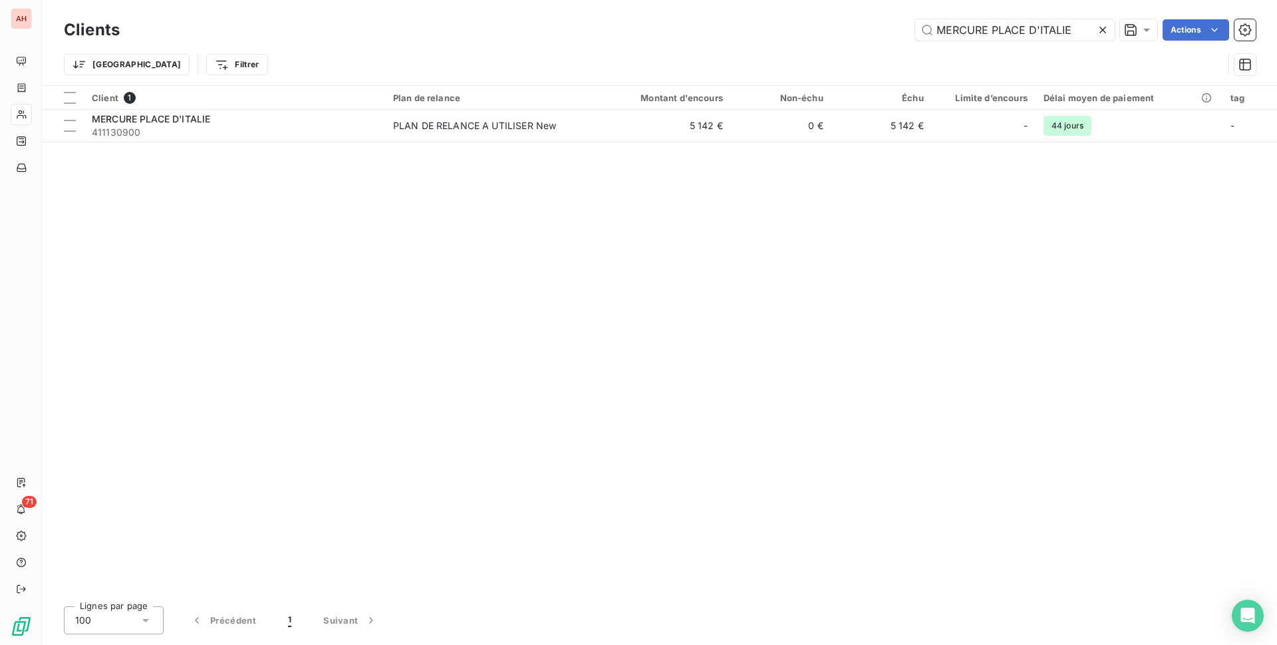
click at [1108, 29] on icon at bounding box center [1102, 29] width 13 height 13
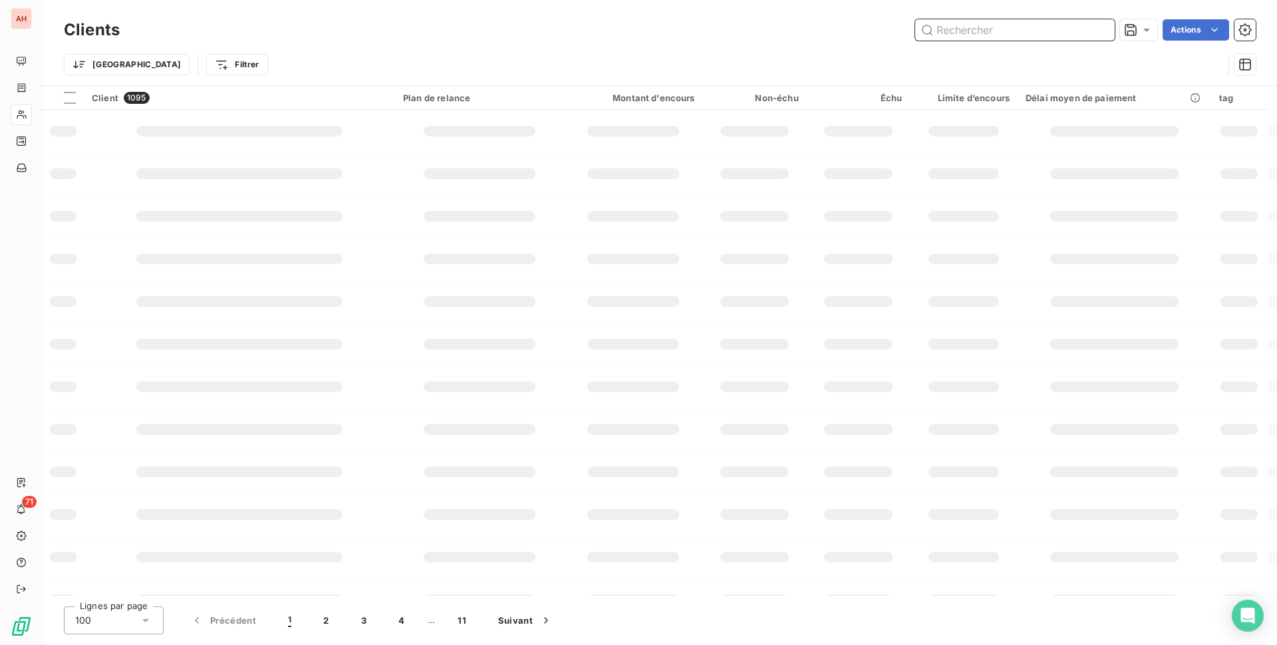
click at [1047, 26] on input "text" at bounding box center [1015, 29] width 200 height 21
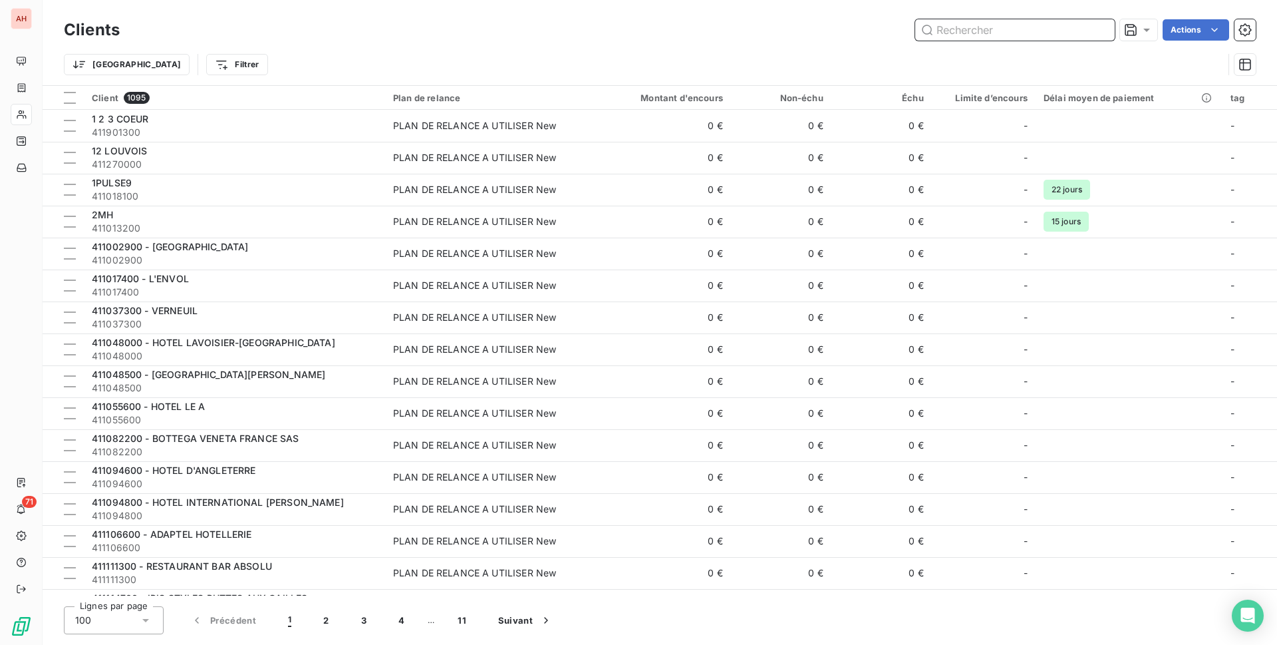
click at [1036, 38] on input "text" at bounding box center [1015, 29] width 200 height 21
paste input "[PERSON_NAME]"
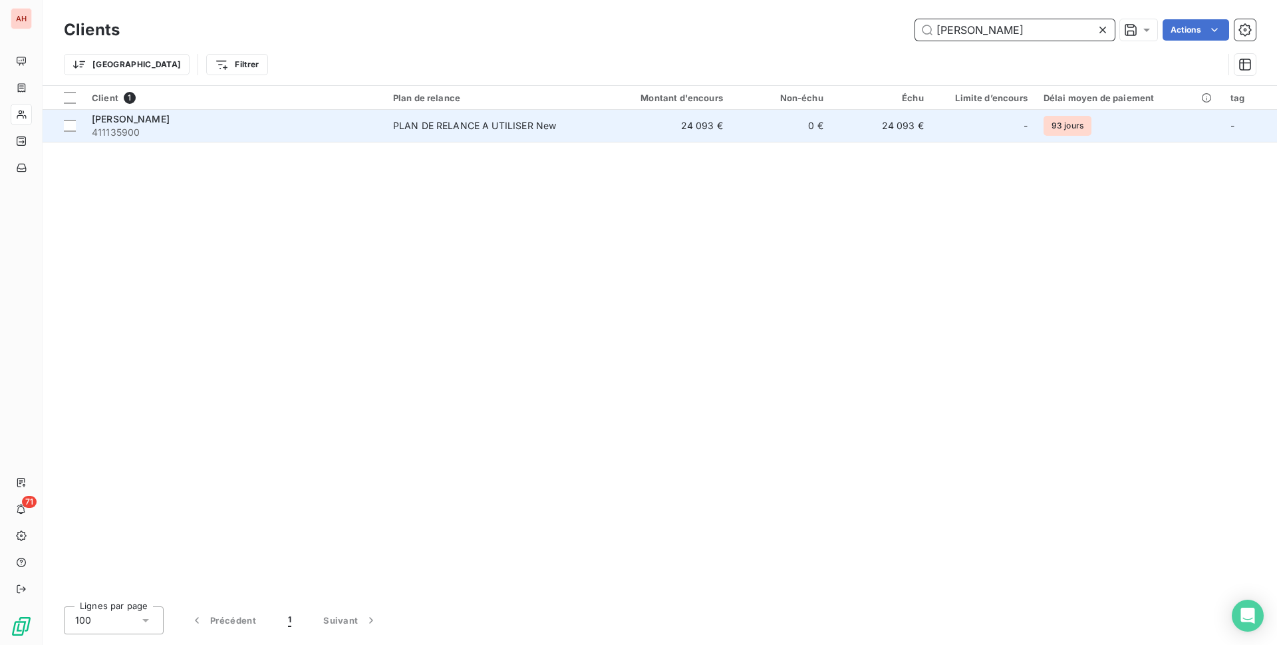
type input "[PERSON_NAME]"
click at [556, 124] on div "PLAN DE RELANCE A UTILISER New" at bounding box center [475, 125] width 164 height 13
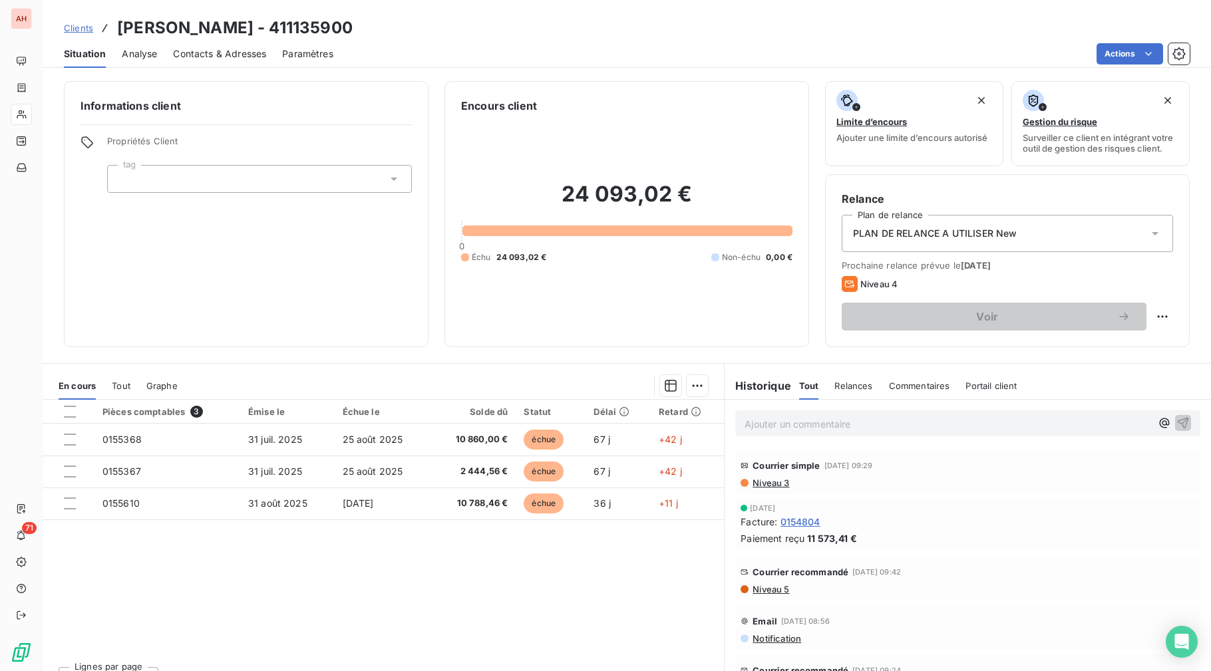
click at [353, 589] on div "Pièces comptables 3 Émise le Échue le Solde dû Statut Délai Retard 0155368 31 j…" at bounding box center [383, 528] width 681 height 256
click at [394, 633] on div "Pièces comptables 3 Émise le Échue le Solde dû Statut Délai Retard 0155368 31 j…" at bounding box center [383, 528] width 681 height 256
click at [373, 644] on div "Lignes par page 25 Précédent 1 Suivant" at bounding box center [383, 676] width 681 height 40
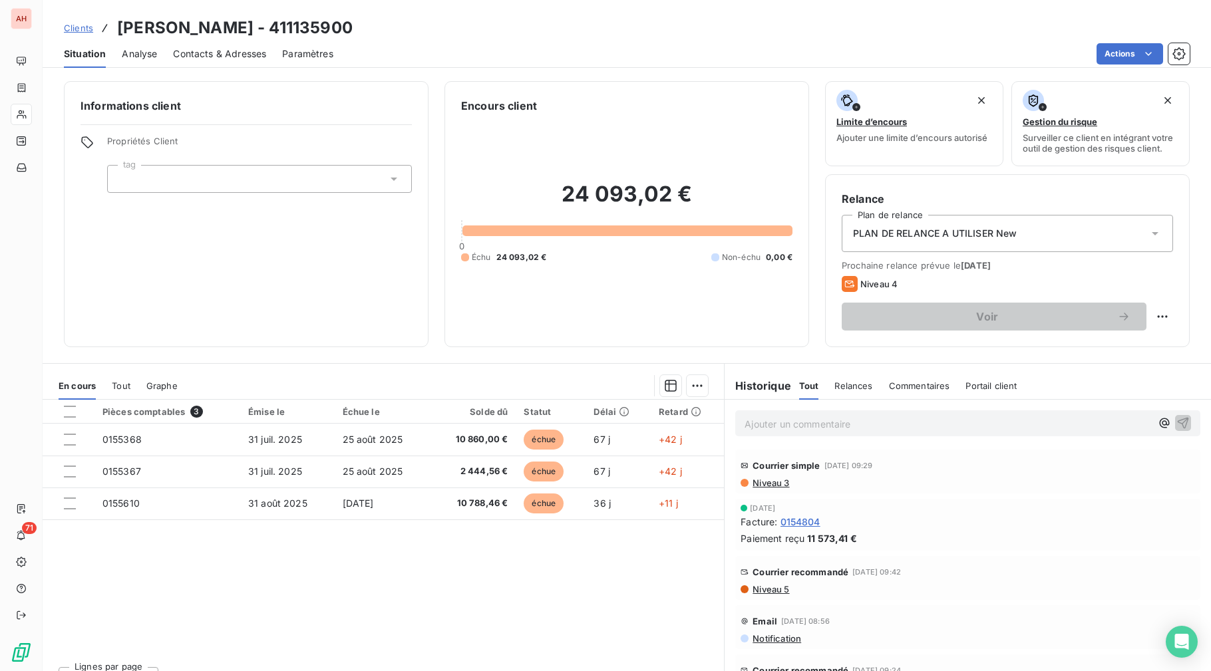
click at [538, 644] on div "Pièces comptables 3 Émise le Échue le Solde dû Statut Délai Retard 0155368 31 j…" at bounding box center [383, 528] width 681 height 256
drag, startPoint x: 459, startPoint y: 609, endPoint x: 446, endPoint y: 601, distance: 15.2
click at [452, 605] on div "Pièces comptables 3 Émise le Échue le Solde dû Statut Délai Retard 0155368 31 j…" at bounding box center [383, 528] width 681 height 256
click at [448, 644] on div "Lignes par page 25 Précédent 1 Suivant" at bounding box center [383, 676] width 681 height 40
click at [383, 629] on div "Pièces comptables 3 Émise le Échue le Solde dû Statut Délai Retard 0155368 31 j…" at bounding box center [383, 528] width 681 height 256
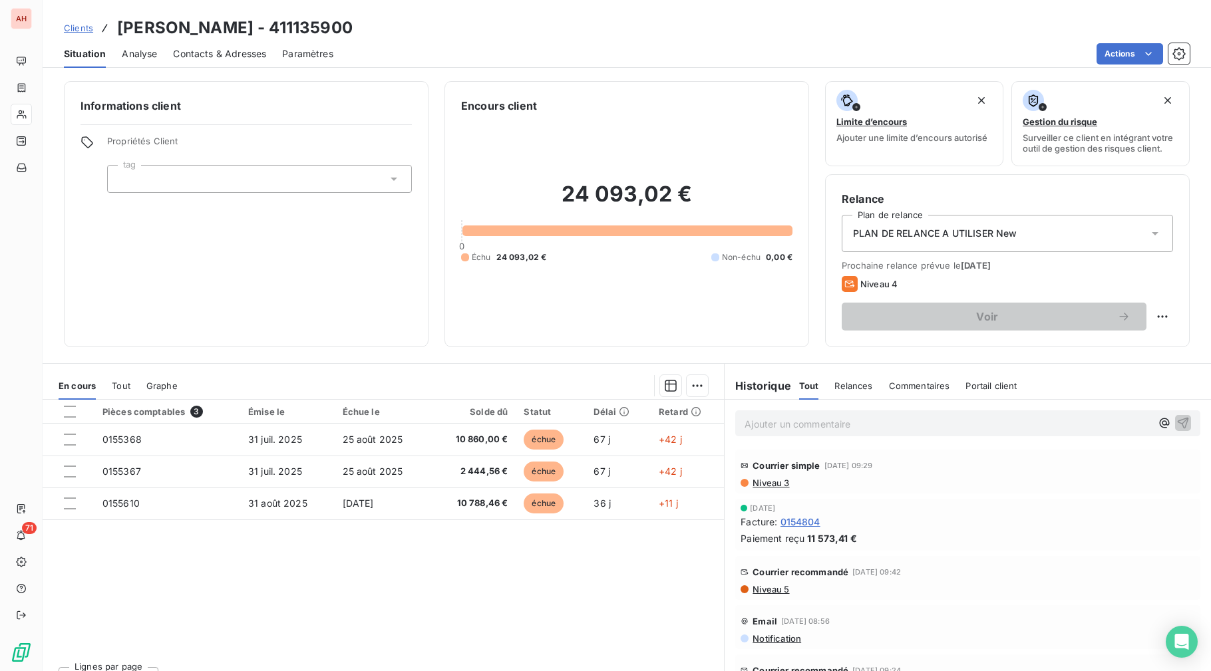
click at [301, 563] on div "Pièces comptables 3 Émise le Échue le Solde dû Statut Délai Retard 0155368 31 j…" at bounding box center [383, 528] width 681 height 256
click at [341, 569] on div "Pièces comptables 3 Émise le Échue le Solde dû Statut Délai Retard 0155368 31 j…" at bounding box center [383, 528] width 681 height 256
click at [500, 629] on div "Pièces comptables 3 Émise le Échue le Solde dû Statut Délai Retard 0155368 31 j…" at bounding box center [383, 528] width 681 height 256
click at [522, 625] on div "Pièces comptables 3 Émise le Échue le Solde dû Statut Délai Retard 0155368 31 j…" at bounding box center [383, 528] width 681 height 256
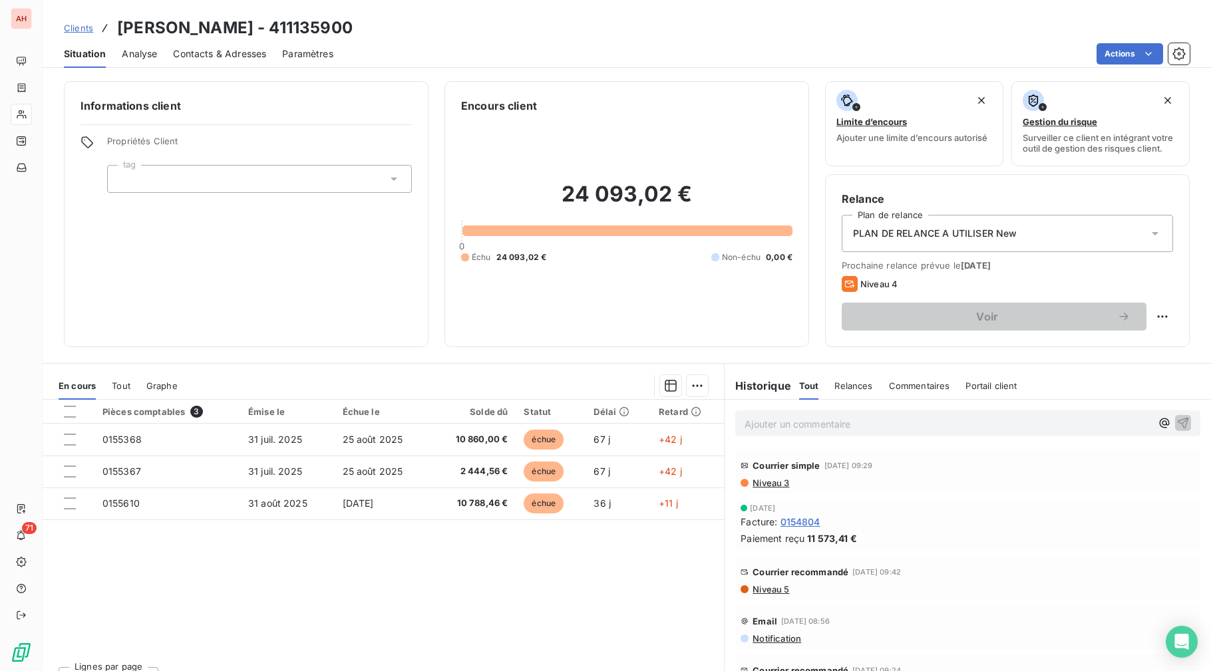
click at [522, 625] on div "Pièces comptables 3 Émise le Échue le Solde dû Statut Délai Retard 0155368 31 j…" at bounding box center [383, 528] width 681 height 256
click at [434, 31] on div "Clients [PERSON_NAME] - 411135900" at bounding box center [627, 28] width 1168 height 24
click at [637, 22] on div "Clients [PERSON_NAME] - 411135900" at bounding box center [627, 28] width 1168 height 24
click at [279, 600] on div "Pièces comptables 3 Émise le Échue le Solde dû Statut Délai Retard 0155368 31 j…" at bounding box center [383, 528] width 681 height 256
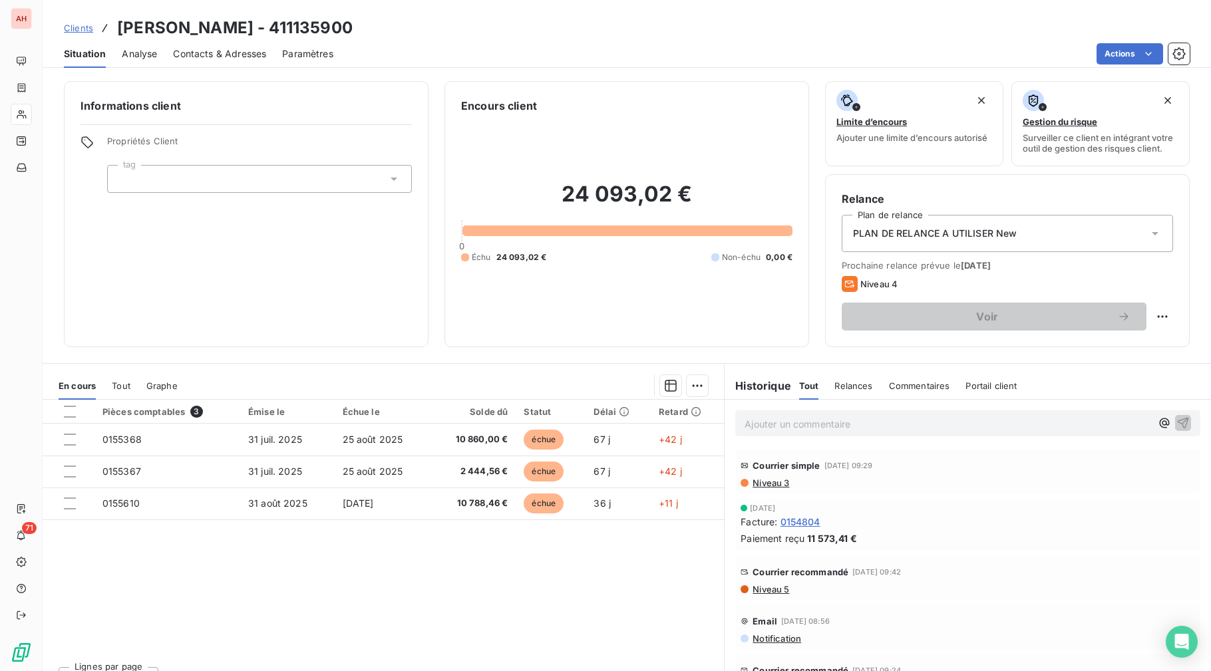
click at [282, 601] on div "Pièces comptables 3 Émise le Échue le Solde dû Statut Délai Retard 0155368 31 j…" at bounding box center [383, 528] width 681 height 256
click at [285, 601] on div "Pièces comptables 3 Émise le Échue le Solde dû Statut Délai Retard 0155368 31 j…" at bounding box center [383, 528] width 681 height 256
drag, startPoint x: 684, startPoint y: 605, endPoint x: 684, endPoint y: 580, distance: 25.3
click at [684, 606] on div "Pièces comptables 3 Émise le Échue le Solde dû Statut Délai Retard 0155368 31 j…" at bounding box center [383, 528] width 681 height 256
click at [553, 631] on div "Pièces comptables 3 Émise le Échue le Solde dû Statut Délai Retard 0155368 31 j…" at bounding box center [383, 528] width 681 height 256
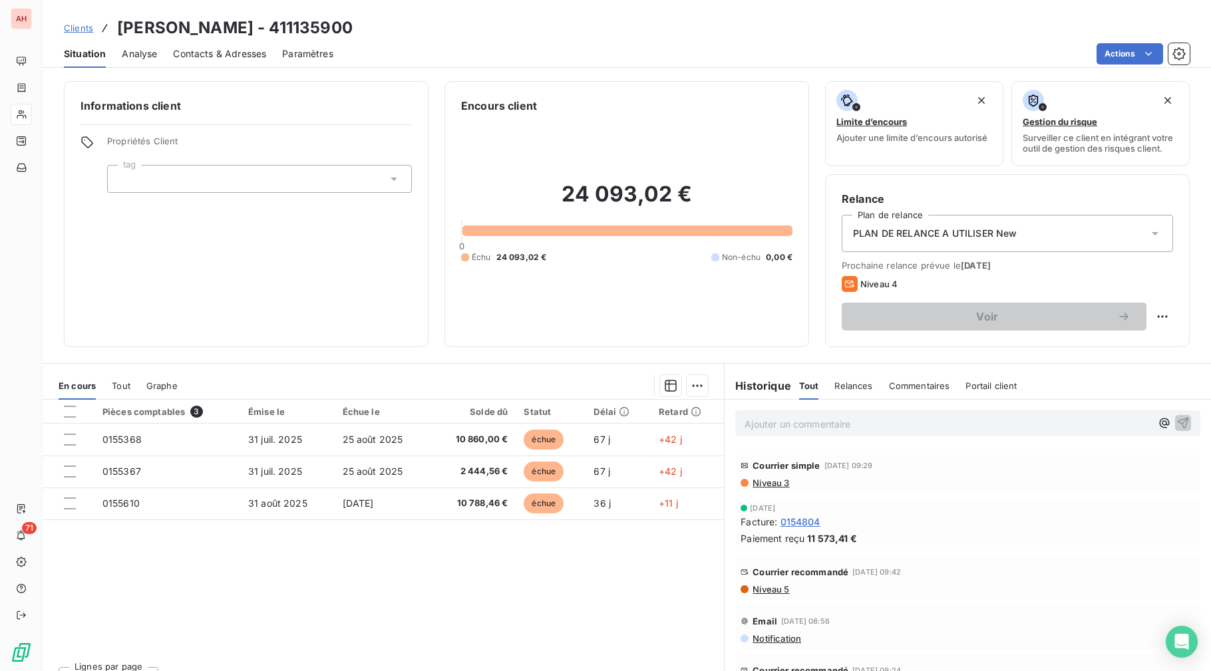
click at [600, 601] on div "Pièces comptables 3 Émise le Échue le Solde dû Statut Délai Retard 0155368 31 j…" at bounding box center [383, 528] width 681 height 256
click at [678, 41] on div "Situation Analyse Contacts & Adresses Paramètres Actions" at bounding box center [627, 54] width 1168 height 28
click at [700, 631] on div "Pièces comptables 3 Émise le Échue le Solde dû Statut Délai Retard 0155368 31 j…" at bounding box center [383, 528] width 681 height 256
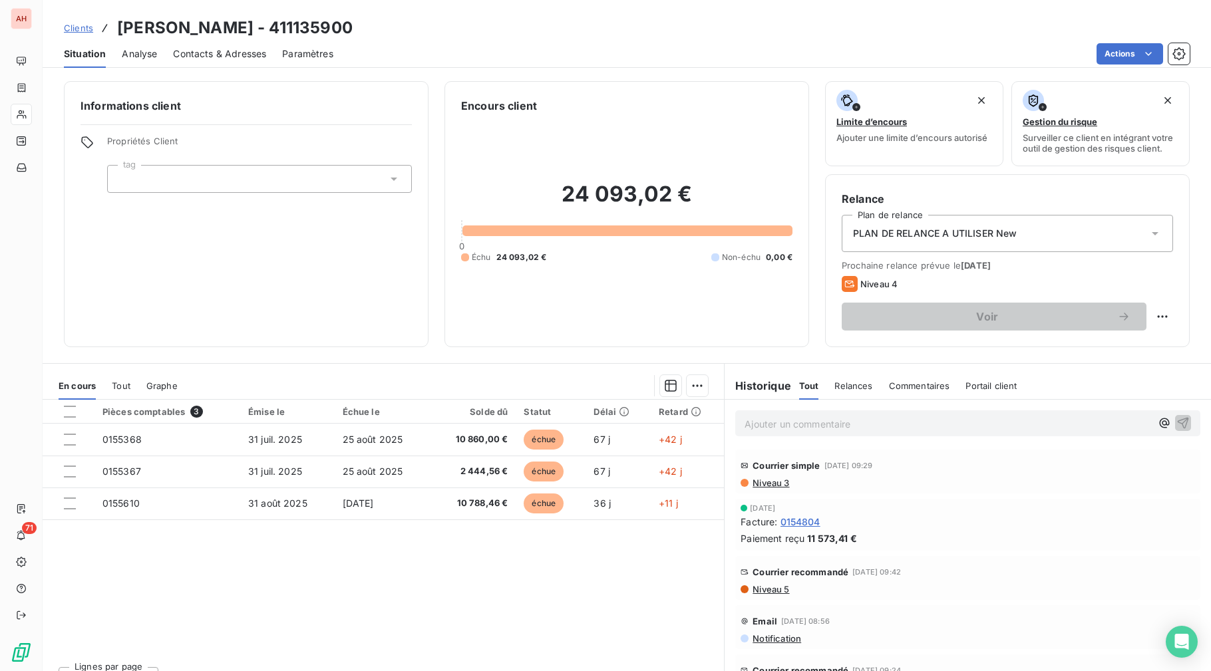
click at [372, 623] on div "Pièces comptables 3 Émise le Échue le Solde dû Statut Délai Retard 0155368 31 j…" at bounding box center [383, 528] width 681 height 256
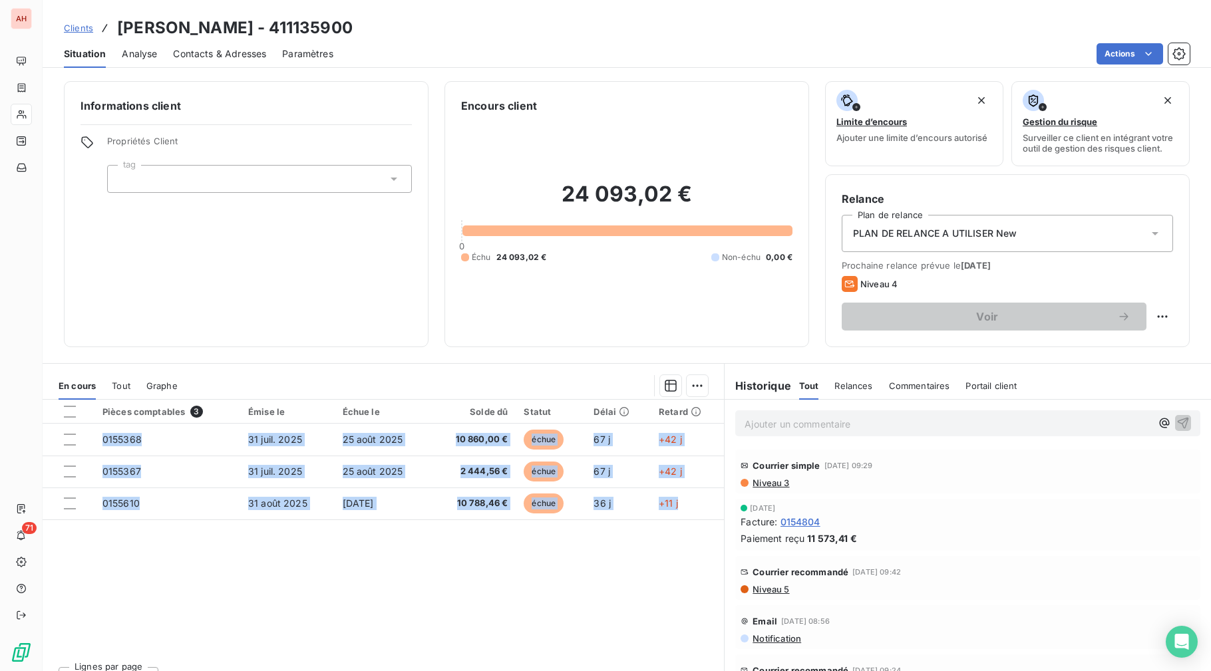
click at [372, 623] on div "Pièces comptables 3 Émise le Échue le Solde dû Statut Délai Retard 0155368 31 j…" at bounding box center [383, 528] width 681 height 256
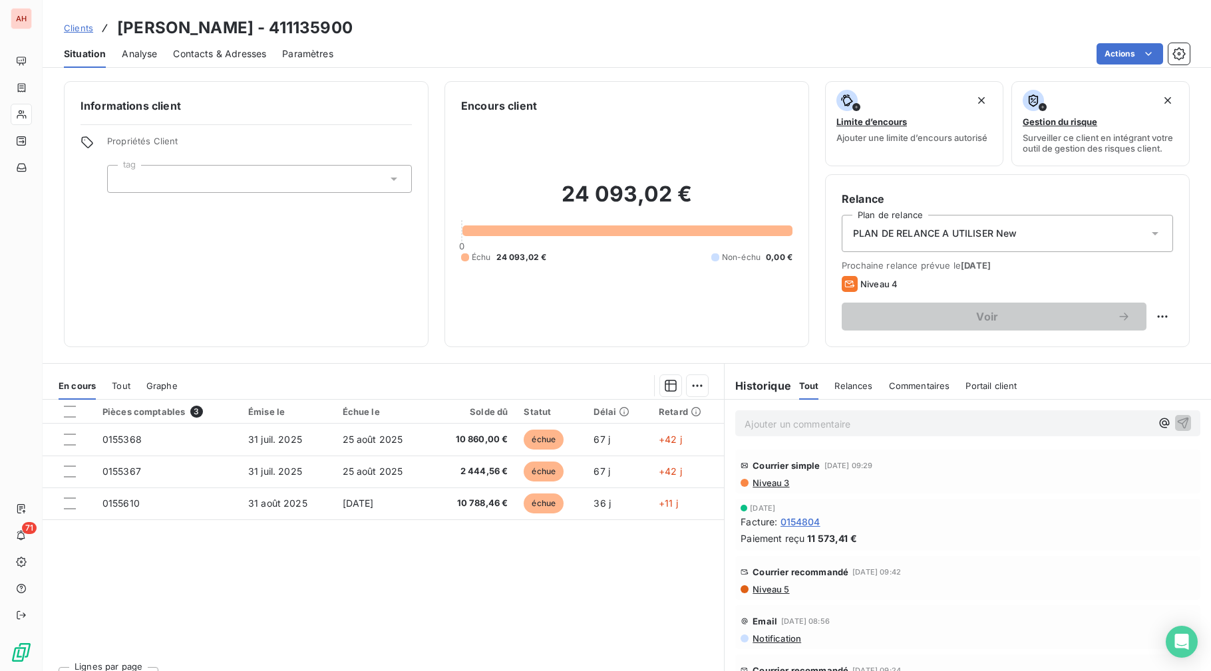
click at [604, 621] on div "Pièces comptables 3 Émise le Échue le Solde dû Statut Délai Retard 0155368 31 j…" at bounding box center [383, 528] width 681 height 256
click at [555, 604] on div "Pièces comptables 3 Émise le Échue le Solde dû Statut Délai Retard 0155368 31 j…" at bounding box center [383, 528] width 681 height 256
click at [521, 596] on div "Pièces comptables 3 Émise le Échue le Solde dû Statut Délai Retard 0155368 31 j…" at bounding box center [383, 528] width 681 height 256
click at [509, 635] on div "Pièces comptables 3 Émise le Échue le Solde dû Statut Délai Retard 0155368 31 j…" at bounding box center [383, 528] width 681 height 256
click at [507, 644] on div "Pièces comptables 3 Émise le Échue le Solde dû Statut Délai Retard 0155368 31 j…" at bounding box center [383, 528] width 681 height 256
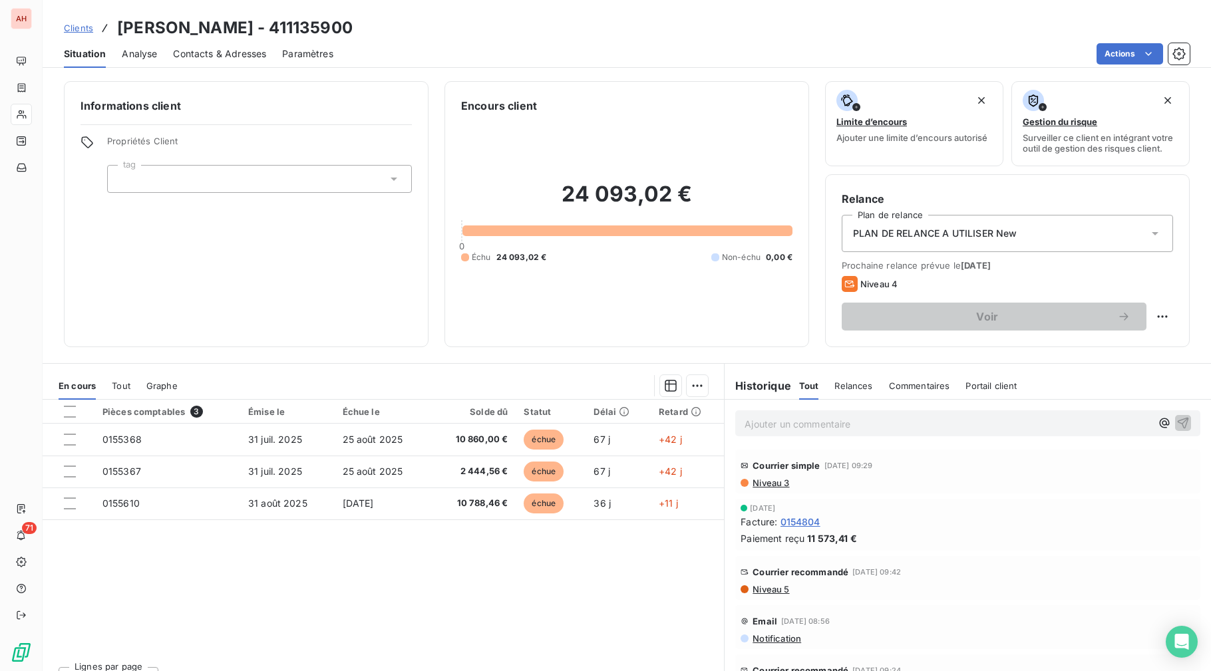
click at [507, 644] on div "Pièces comptables 3 Émise le Échue le Solde dû Statut Délai Retard 0155368 31 j…" at bounding box center [383, 528] width 681 height 256
click at [454, 556] on div "Pièces comptables 3 Émise le Échue le Solde dû Statut Délai Retard 0155368 31 j…" at bounding box center [383, 528] width 681 height 256
click at [488, 575] on div "Pièces comptables 3 Émise le Échue le Solde dû Statut Délai Retard 0155368 31 j…" at bounding box center [383, 528] width 681 height 256
click at [962, 644] on div "Courrier recommandé [DATE] 09:24" at bounding box center [967, 670] width 454 height 21
click at [395, 585] on div "Pièces comptables 3 Émise le Échue le Solde dû Statut Délai Retard 0155368 31 j…" at bounding box center [383, 528] width 681 height 256
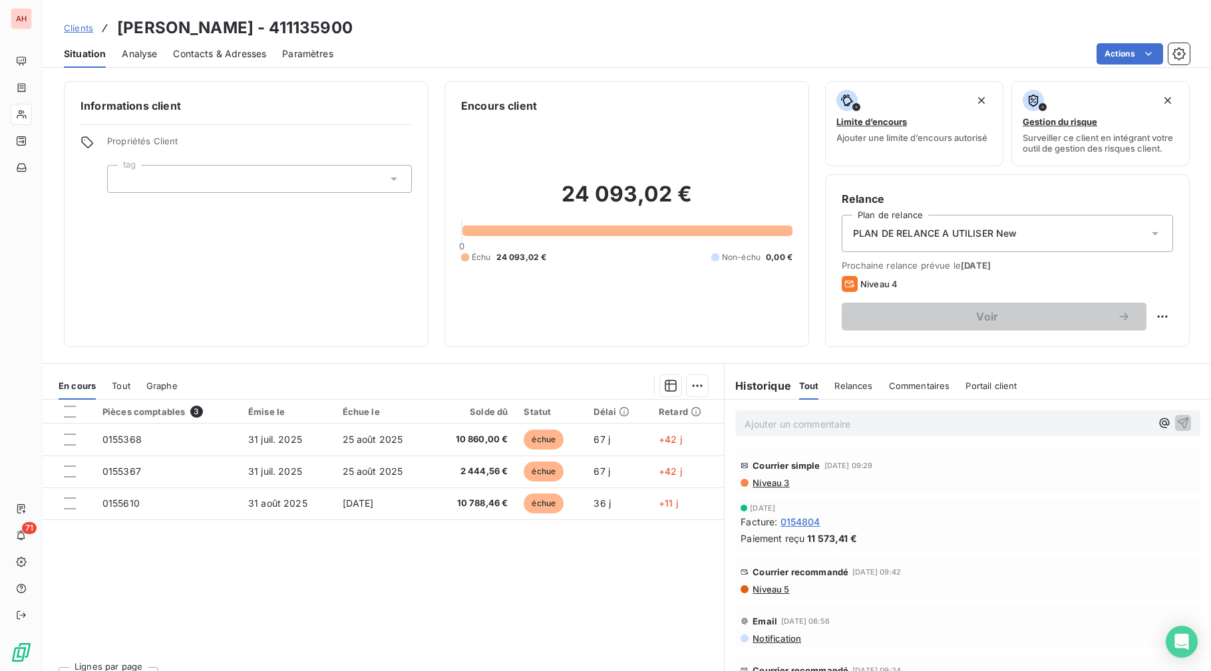
click at [598, 41] on div "Situation Analyse Contacts & Adresses Paramètres Actions" at bounding box center [627, 54] width 1168 height 28
click at [468, 55] on div "Actions" at bounding box center [769, 53] width 840 height 21
click at [484, 46] on div "Actions" at bounding box center [769, 53] width 840 height 21
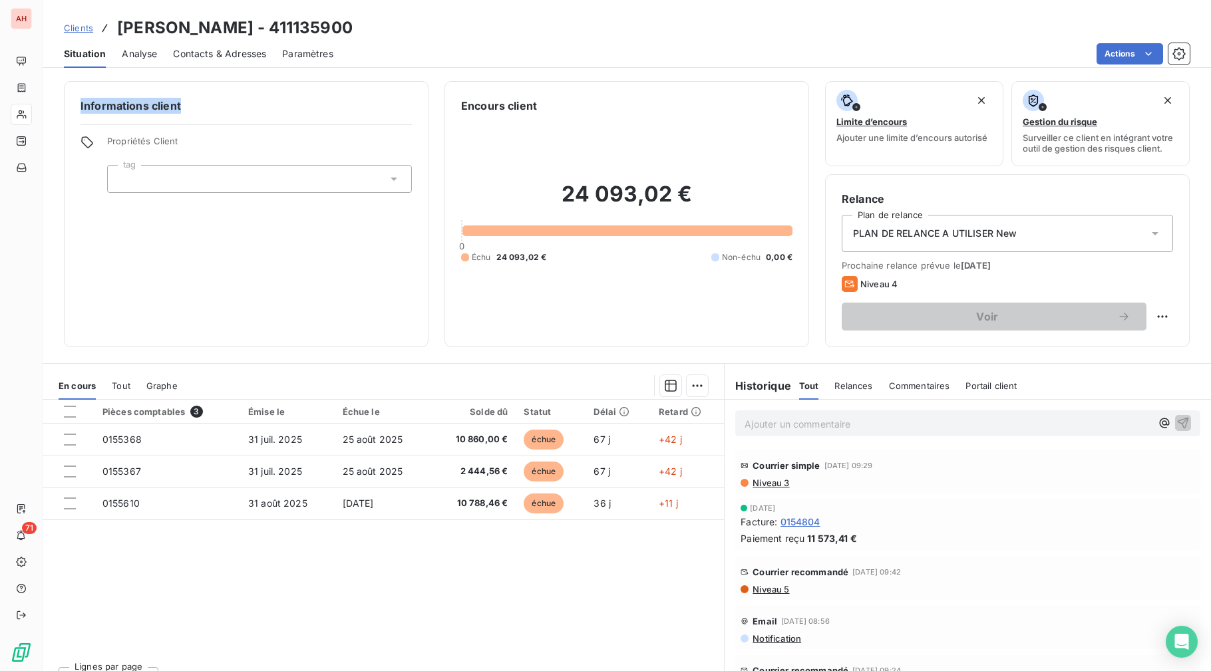
click at [484, 46] on div "Actions" at bounding box center [769, 53] width 840 height 21
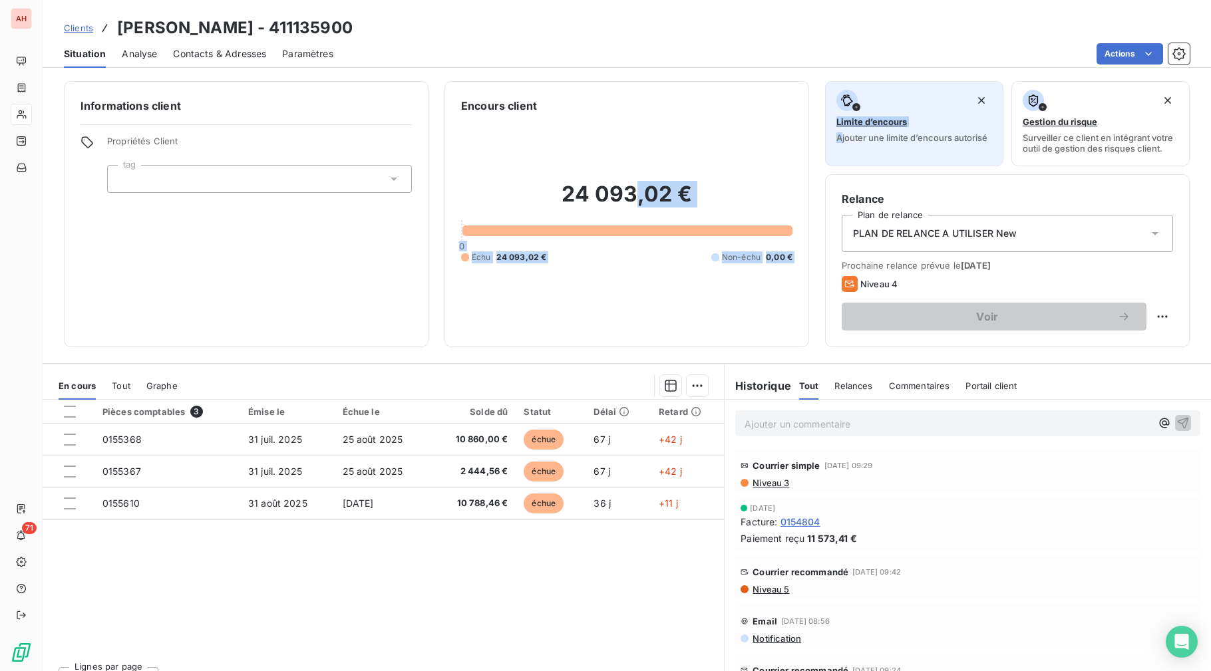
drag, startPoint x: 633, startPoint y: 146, endPoint x: 835, endPoint y: 150, distance: 202.2
click at [835, 150] on div "Informations client Propriétés Client tag Encours client 24 093,02 € 0 Échu 24 …" at bounding box center [627, 214] width 1168 height 266
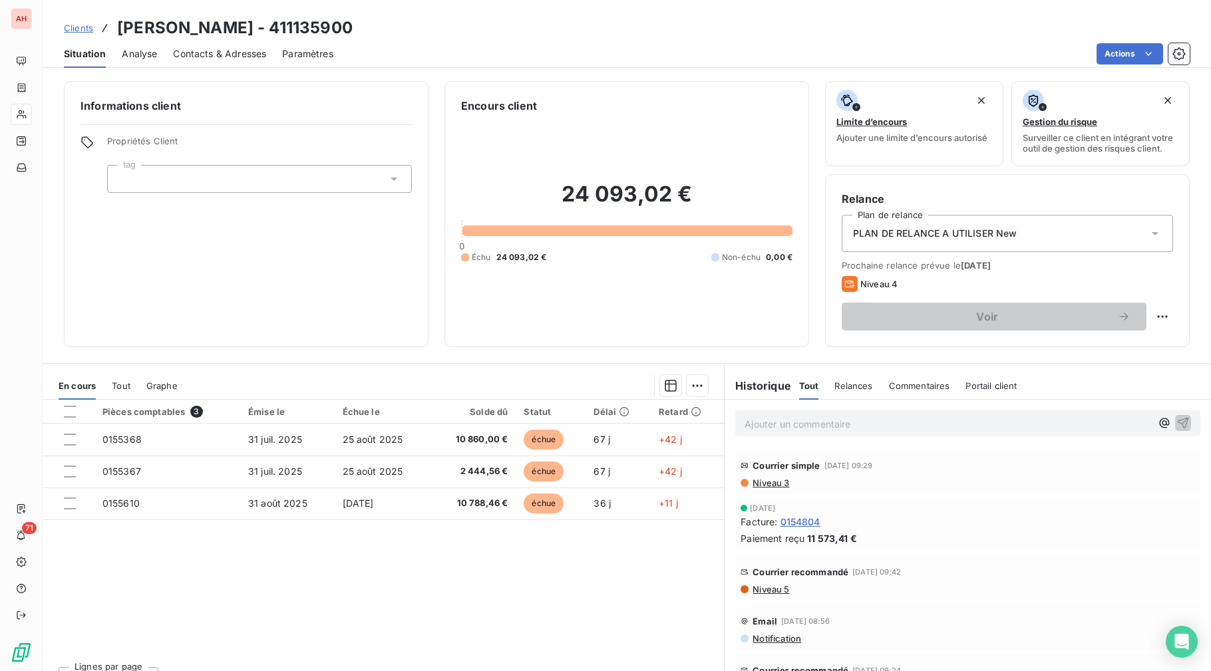
click at [530, 13] on div "Clients [PERSON_NAME] - 411135900 Situation Analyse Contacts & Adresses Paramèt…" at bounding box center [627, 34] width 1168 height 68
click at [565, 3] on div "Clients [PERSON_NAME] - 411135900 Situation Analyse Contacts & Adresses Paramèt…" at bounding box center [627, 34] width 1168 height 68
click at [555, 21] on div "Clients [PERSON_NAME] - 411135900" at bounding box center [627, 28] width 1168 height 24
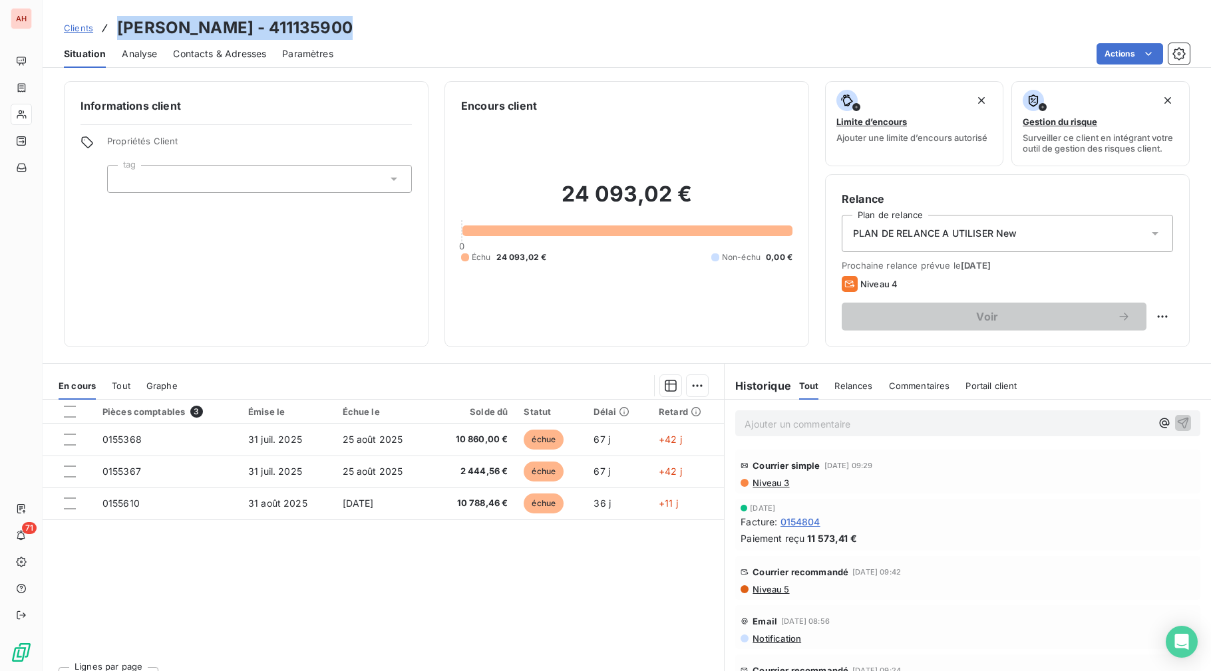
click at [619, 37] on div "Clients [PERSON_NAME] - 411135900" at bounding box center [627, 28] width 1168 height 24
drag, startPoint x: 450, startPoint y: 592, endPoint x: 451, endPoint y: 555, distance: 37.3
click at [449, 589] on div "Pièces comptables 3 Émise le Échue le Solde dû Statut Délai Retard 0155368 31 j…" at bounding box center [383, 528] width 681 height 256
click at [266, 644] on div "Pièces comptables 3 Émise le Échue le Solde dû Statut Délai Retard 0155368 31 j…" at bounding box center [383, 528] width 681 height 256
click at [261, 627] on div "Pièces comptables 3 Émise le Échue le Solde dû Statut Délai Retard 0155368 31 j…" at bounding box center [383, 528] width 681 height 256
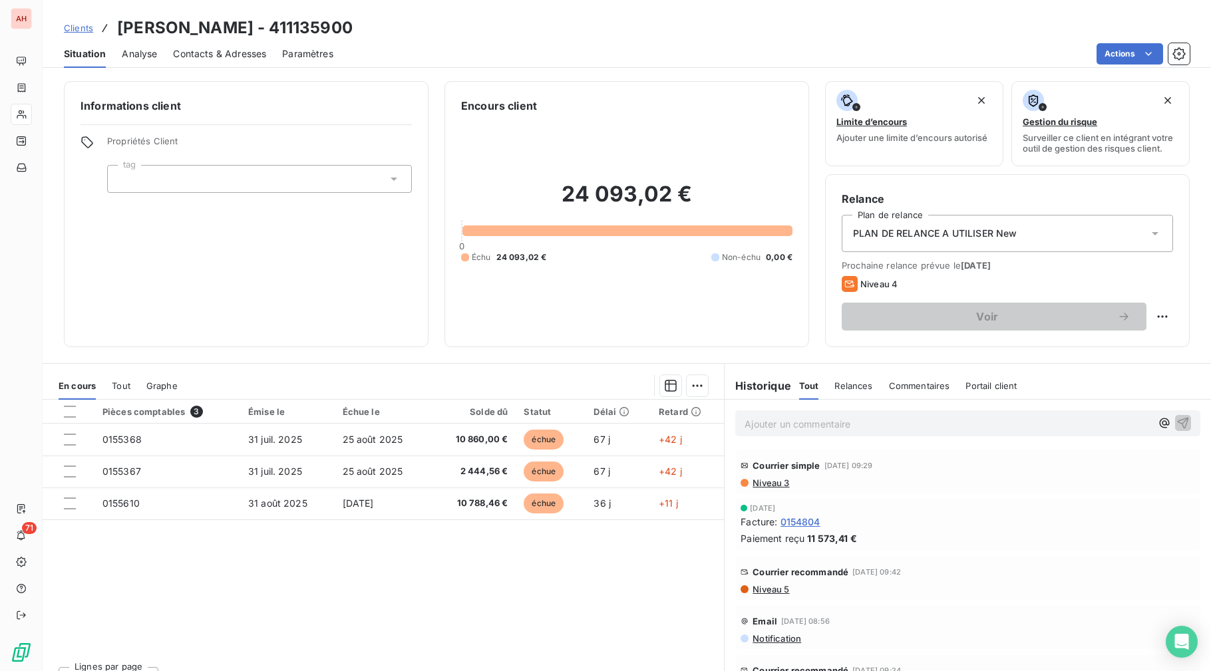
click at [358, 575] on div "Pièces comptables 3 Émise le Échue le Solde dû Statut Délai Retard 0155368 31 j…" at bounding box center [383, 528] width 681 height 256
click at [442, 14] on div "Clients [PERSON_NAME] - 411135900 Situation Analyse Contacts & Adresses Paramèt…" at bounding box center [627, 34] width 1168 height 68
click at [436, 40] on div "Situation Analyse Contacts & Adresses Paramètres Actions" at bounding box center [627, 54] width 1168 height 28
click at [527, 24] on div "Clients [PERSON_NAME] - 411135900" at bounding box center [627, 28] width 1168 height 24
drag, startPoint x: 280, startPoint y: 670, endPoint x: 277, endPoint y: 654, distance: 17.0
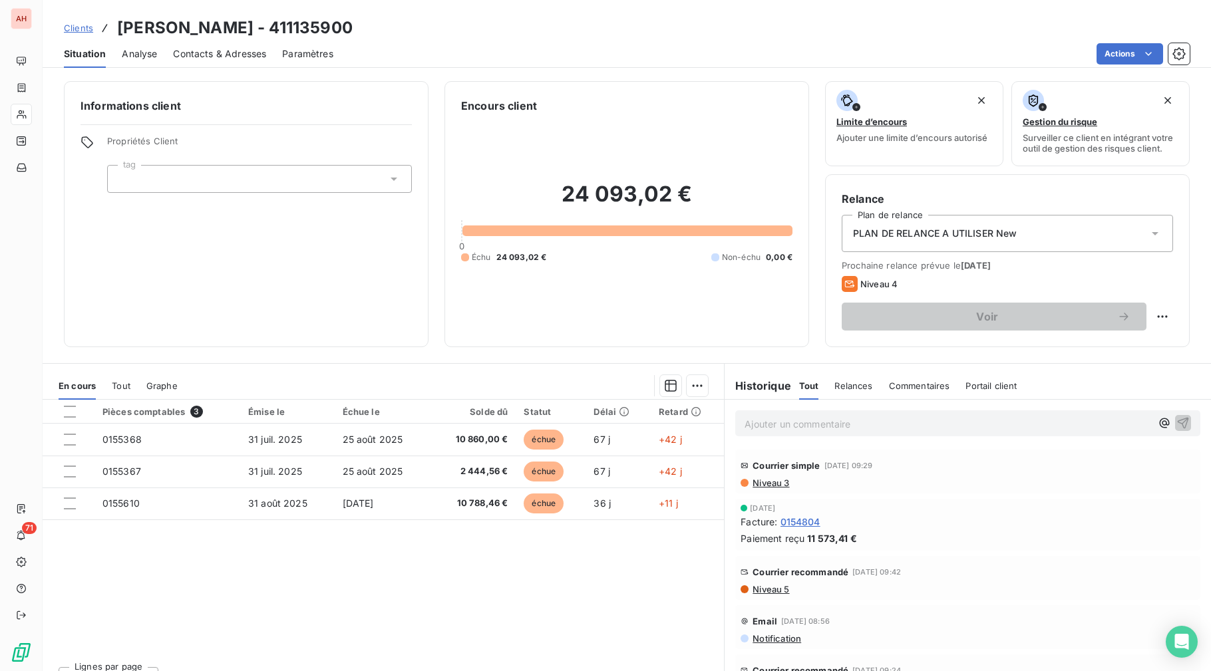
click at [277, 644] on button "1" at bounding box center [284, 678] width 35 height 28
click at [536, 613] on div "Pièces comptables 3 Émise le Échue le Solde dû Statut Délai Retard 0155368 31 j…" at bounding box center [383, 528] width 681 height 256
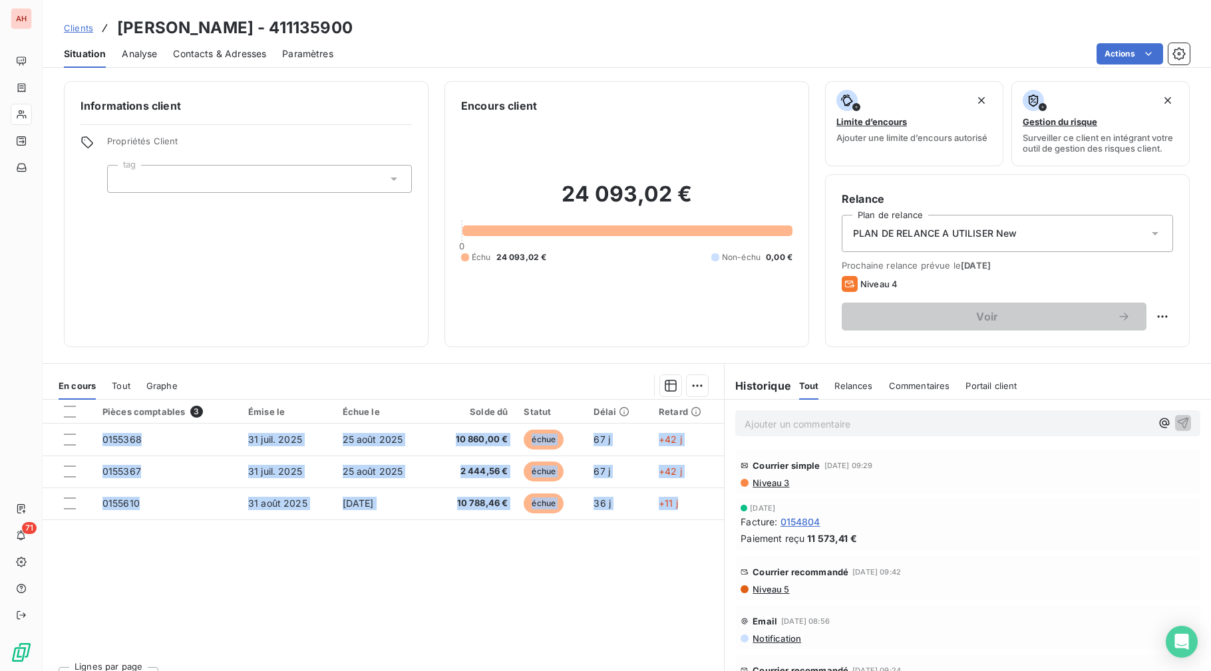
click at [536, 613] on div "Pièces comptables 3 Émise le Échue le Solde dû Statut Délai Retard 0155368 31 j…" at bounding box center [383, 528] width 681 height 256
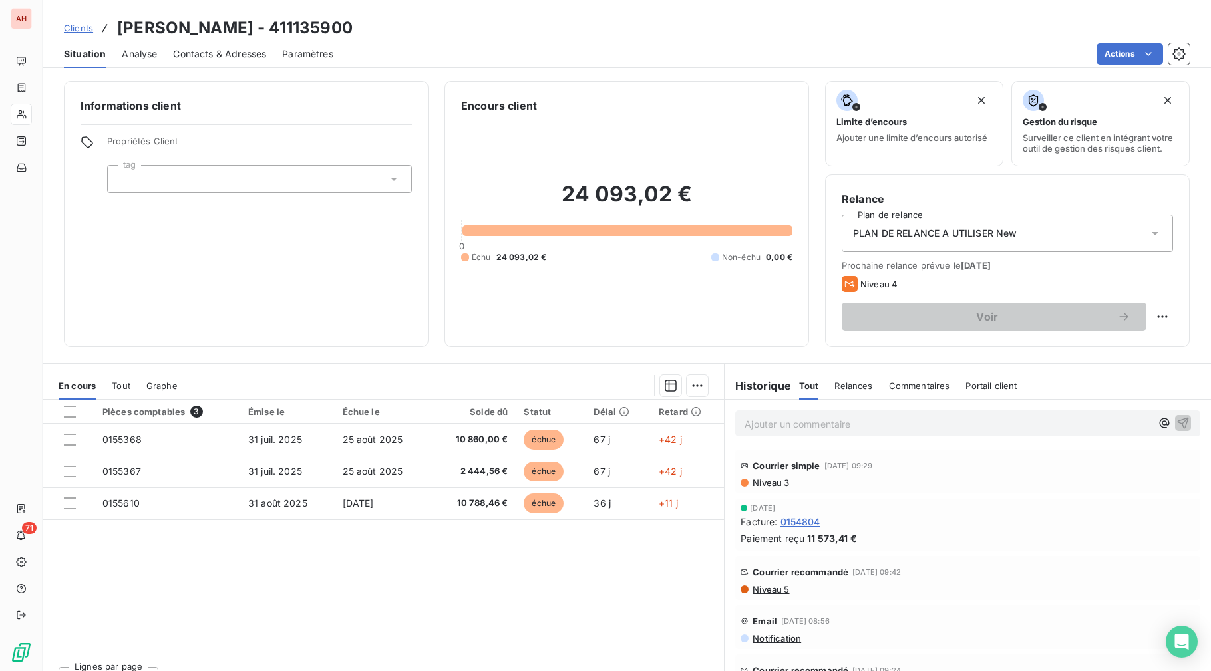
click at [404, 644] on div "Lignes par page 25 Précédent 1 Suivant" at bounding box center [383, 676] width 681 height 40
click at [491, 25] on div "Clients [PERSON_NAME] - 411135900" at bounding box center [627, 28] width 1168 height 24
click at [407, 17] on div "Clients [PERSON_NAME] - 411135900" at bounding box center [627, 28] width 1168 height 24
click at [436, 38] on div "Clients [PERSON_NAME] - 411135900" at bounding box center [627, 28] width 1168 height 24
click at [596, 14] on div "Clients [PERSON_NAME] - 411135900 Situation Analyse Contacts & Adresses Paramèt…" at bounding box center [627, 34] width 1168 height 68
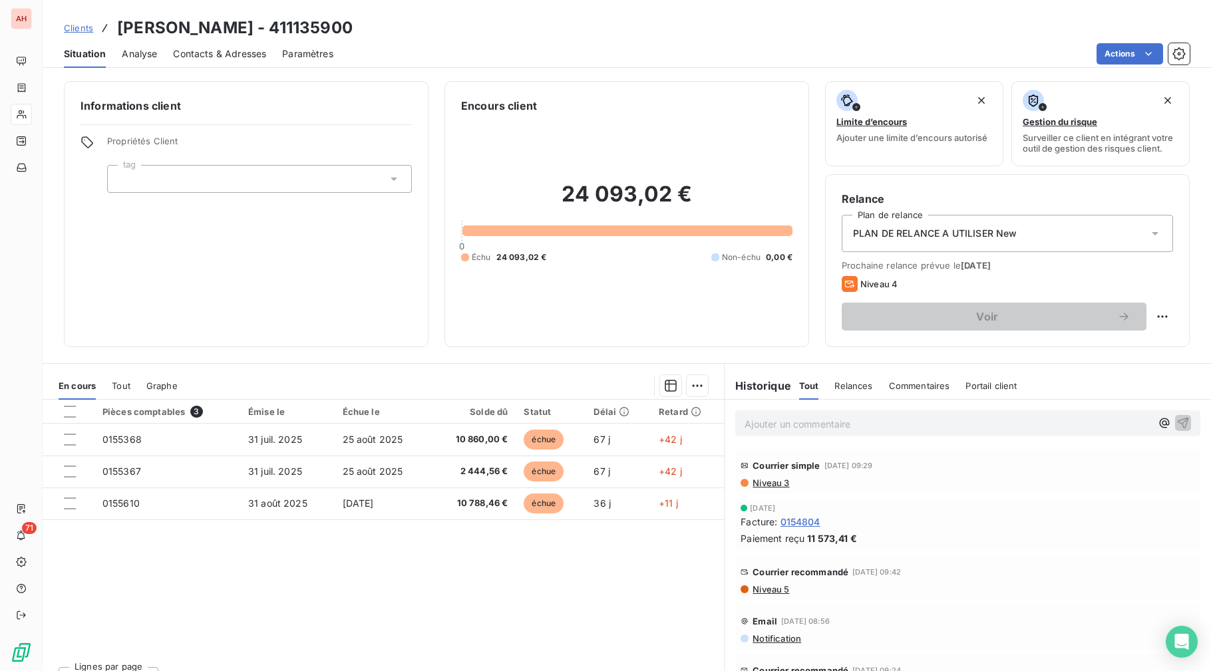
click at [589, 38] on div "Clients [PERSON_NAME] - 411135900" at bounding box center [627, 28] width 1168 height 24
click at [531, 99] on h6 "Encours client" at bounding box center [499, 106] width 76 height 16
click at [509, 47] on div "Actions" at bounding box center [769, 53] width 840 height 21
drag, startPoint x: 446, startPoint y: 22, endPoint x: 442, endPoint y: 8, distance: 14.5
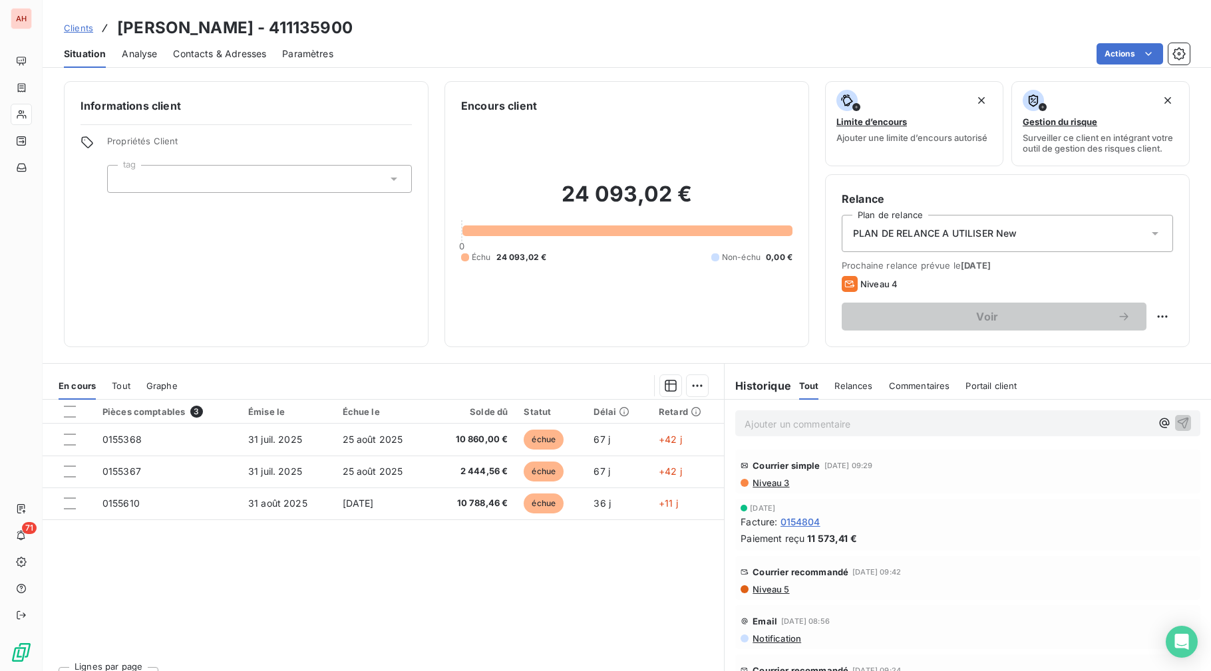
click at [444, 13] on div "Clients [PERSON_NAME] - 411135900 Situation Analyse Contacts & Adresses Paramèt…" at bounding box center [627, 34] width 1168 height 68
click at [428, 2] on div "Clients [PERSON_NAME] - 411135900 Situation Analyse Contacts & Adresses Paramèt…" at bounding box center [627, 34] width 1168 height 68
click at [446, 57] on div "Actions" at bounding box center [769, 53] width 840 height 21
click at [581, 29] on div "Clients [PERSON_NAME] - 411135900" at bounding box center [627, 28] width 1168 height 24
click at [518, 23] on div "Clients [PERSON_NAME] - 411135900" at bounding box center [627, 28] width 1168 height 24
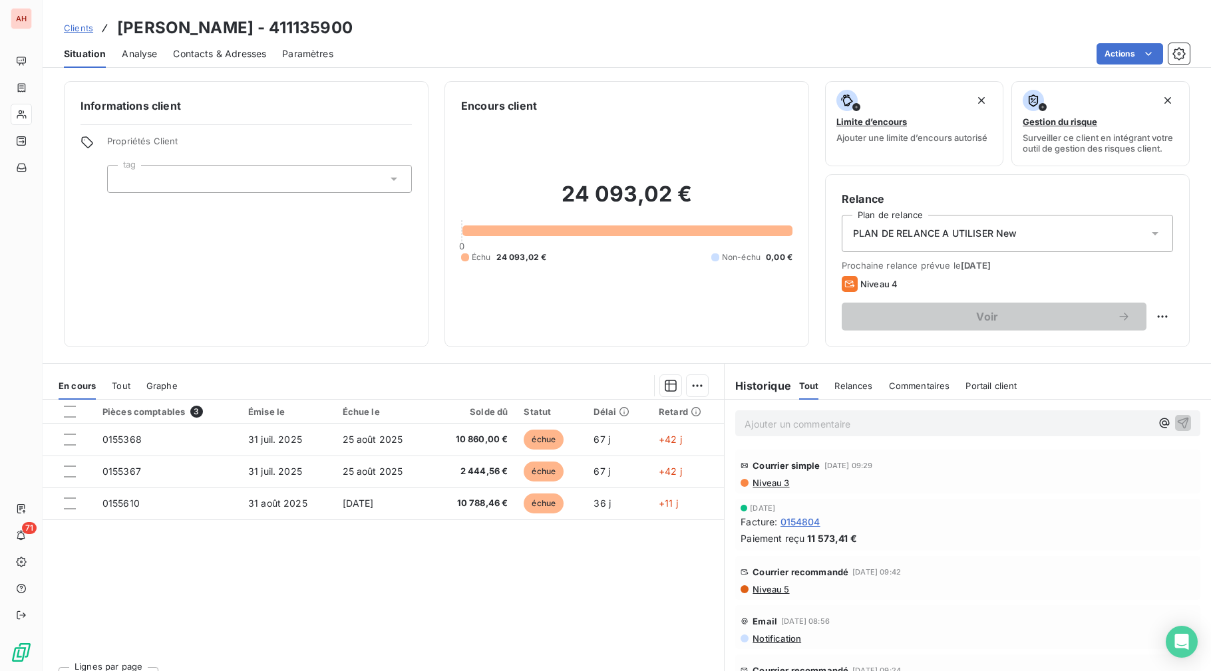
click at [518, 23] on div "Clients [PERSON_NAME] - 411135900" at bounding box center [627, 28] width 1168 height 24
click at [453, 577] on div "Pièces comptables 3 Émise le Échue le Solde dû Statut Délai Retard 0155368 31 j…" at bounding box center [383, 528] width 681 height 256
click at [509, 555] on div "Pièces comptables 3 Émise le Échue le Solde dû Statut Délai Retard 0155368 31 j…" at bounding box center [383, 528] width 681 height 256
click at [380, 607] on div "Pièces comptables 3 Émise le Échue le Solde dû Statut Délai Retard 0155368 31 j…" at bounding box center [383, 528] width 681 height 256
click at [327, 541] on div "Pièces comptables 3 Émise le Échue le Solde dû Statut Délai Retard 0155368 31 j…" at bounding box center [383, 528] width 681 height 256
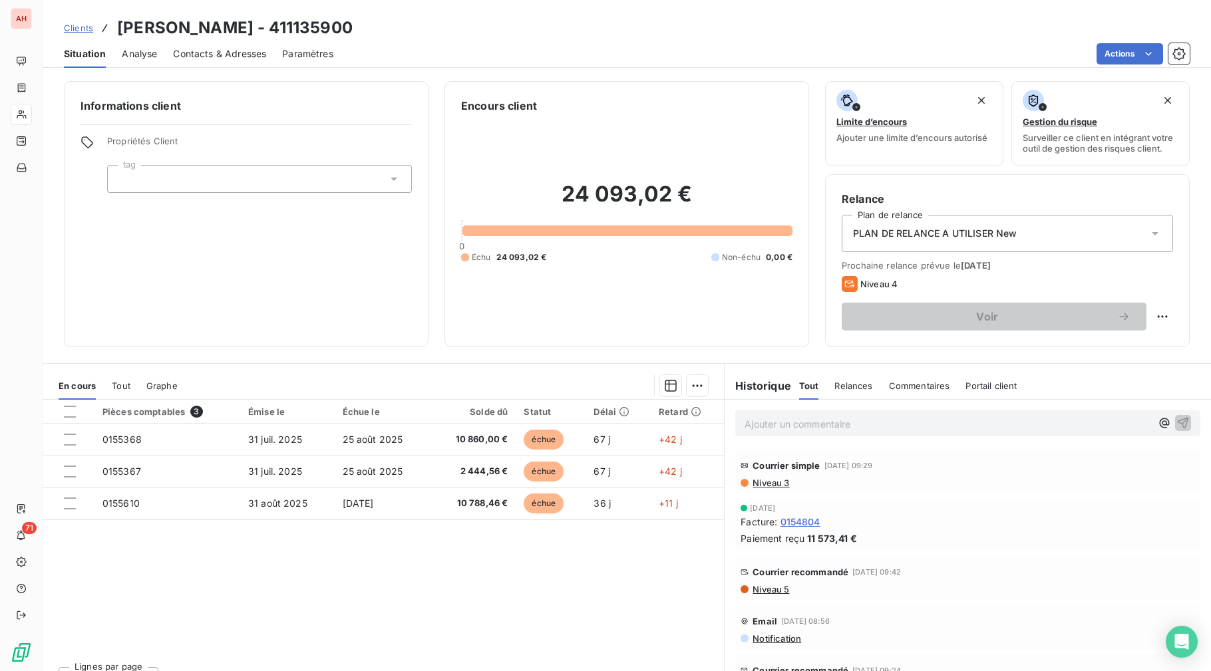
click at [321, 633] on div "Pièces comptables 3 Émise le Échue le Solde dû Statut Délai Retard 0155368 31 j…" at bounding box center [383, 528] width 681 height 256
click at [291, 571] on div "Pièces comptables 3 Émise le Échue le Solde dû Statut Délai Retard 0155368 31 j…" at bounding box center [383, 528] width 681 height 256
click at [182, 630] on div "Pièces comptables 3 Émise le Échue le Solde dû Statut Délai Retard 0155368 31 j…" at bounding box center [383, 528] width 681 height 256
click at [452, 43] on div "Actions" at bounding box center [769, 53] width 840 height 21
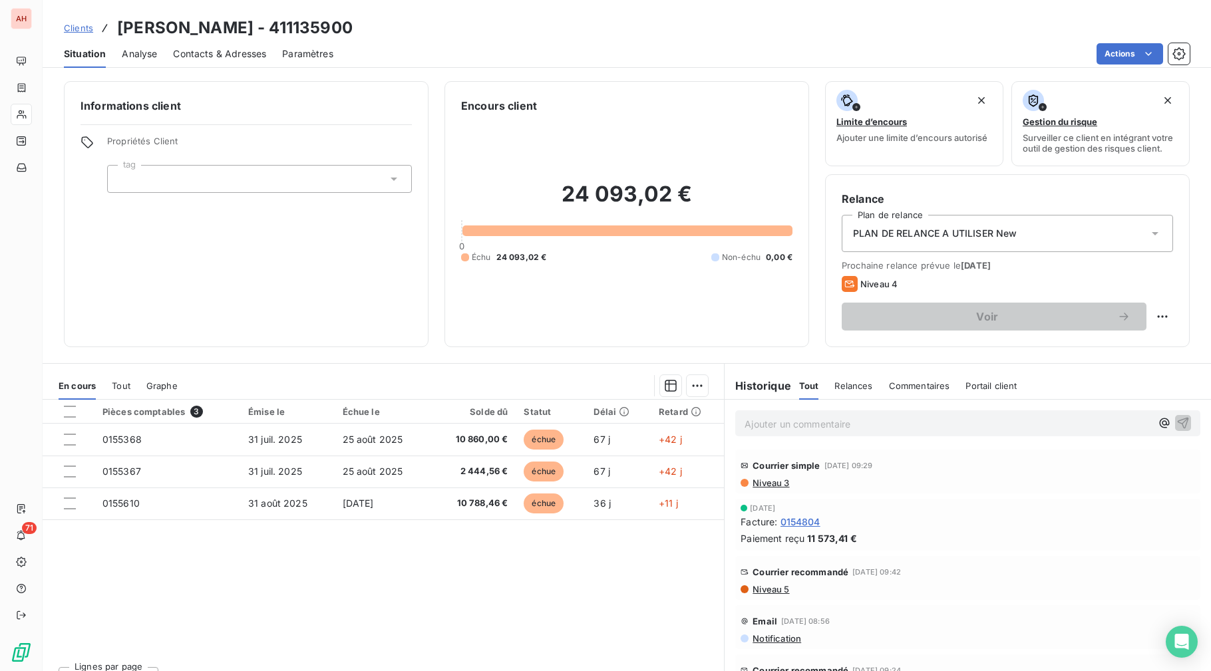
drag, startPoint x: 405, startPoint y: 588, endPoint x: 402, endPoint y: 576, distance: 12.3
click at [402, 584] on div "Pièces comptables 3 Émise le Échue le Solde dû Statut Délai Retard 0155368 31 j…" at bounding box center [383, 528] width 681 height 256
click at [478, 10] on div "Clients [PERSON_NAME] - 411135900 Situation Analyse Contacts & Adresses Paramèt…" at bounding box center [627, 34] width 1168 height 68
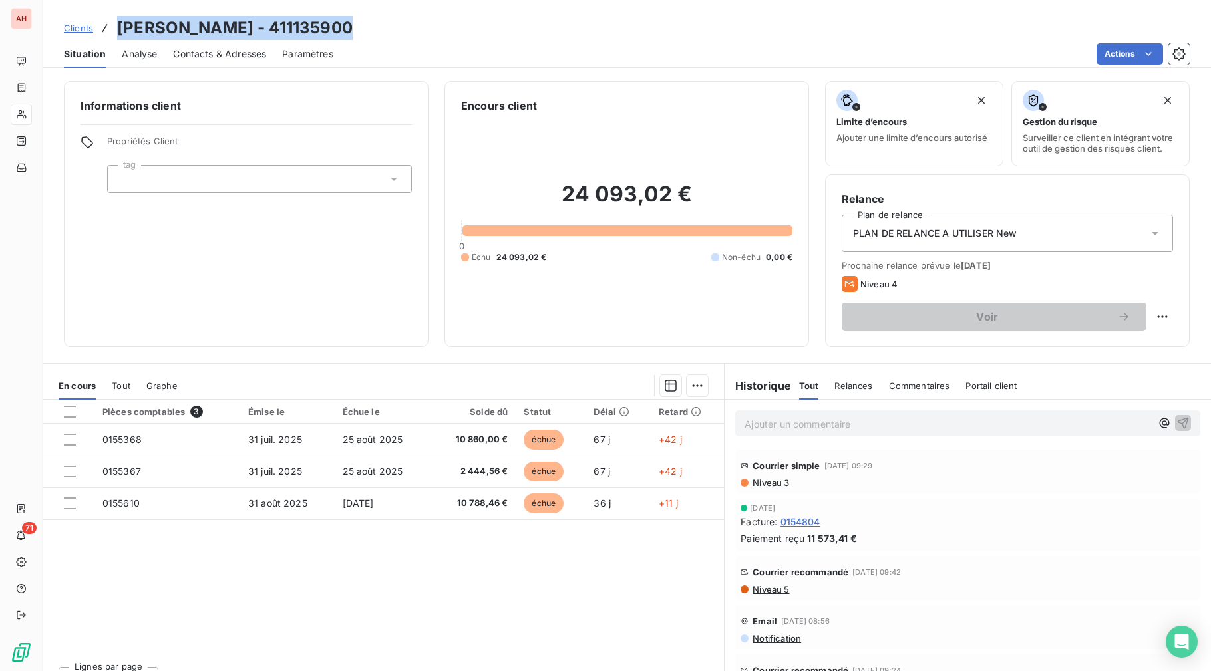
click at [478, 10] on div "Clients [PERSON_NAME] - 411135900 Situation Analyse Contacts & Adresses Paramèt…" at bounding box center [627, 34] width 1168 height 68
click at [273, 644] on div "Lignes par page 25 Précédent 1 Suivant" at bounding box center [383, 676] width 681 height 40
click at [442, 59] on div "Actions" at bounding box center [769, 53] width 840 height 21
click at [447, 47] on div "Actions" at bounding box center [769, 53] width 840 height 21
click at [222, 560] on div "Pièces comptables 3 Émise le Échue le Solde dû Statut Délai Retard 0155368 31 j…" at bounding box center [383, 528] width 681 height 256
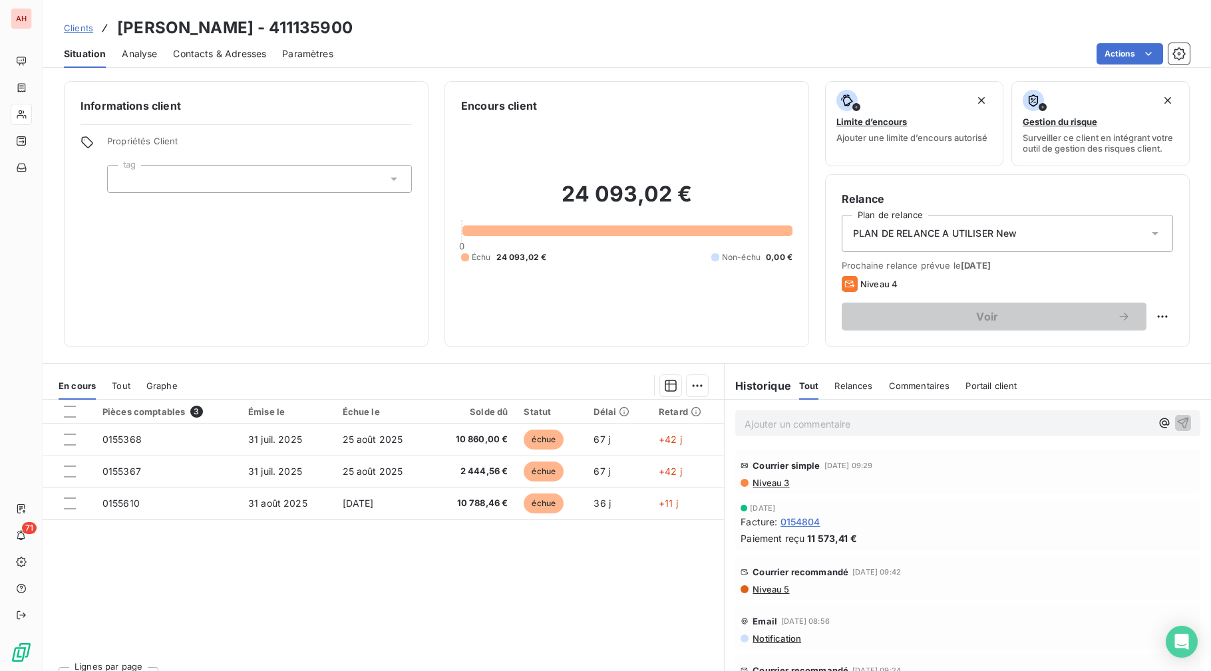
click at [348, 557] on div "Pièces comptables 3 Émise le Échue le Solde dû Statut Délai Retard 0155368 31 j…" at bounding box center [383, 528] width 681 height 256
click at [299, 597] on div "Pièces comptables 3 Émise le Échue le Solde dû Statut Délai Retard 0155368 31 j…" at bounding box center [383, 528] width 681 height 256
click at [340, 612] on div "Pièces comptables 3 Émise le Échue le Solde dû Statut Délai Retard 0155368 31 j…" at bounding box center [383, 528] width 681 height 256
drag, startPoint x: 288, startPoint y: 575, endPoint x: 288, endPoint y: 567, distance: 8.6
click at [288, 570] on div "Pièces comptables 3 Émise le Échue le Solde dû Statut Délai Retard 0155368 31 j…" at bounding box center [383, 528] width 681 height 256
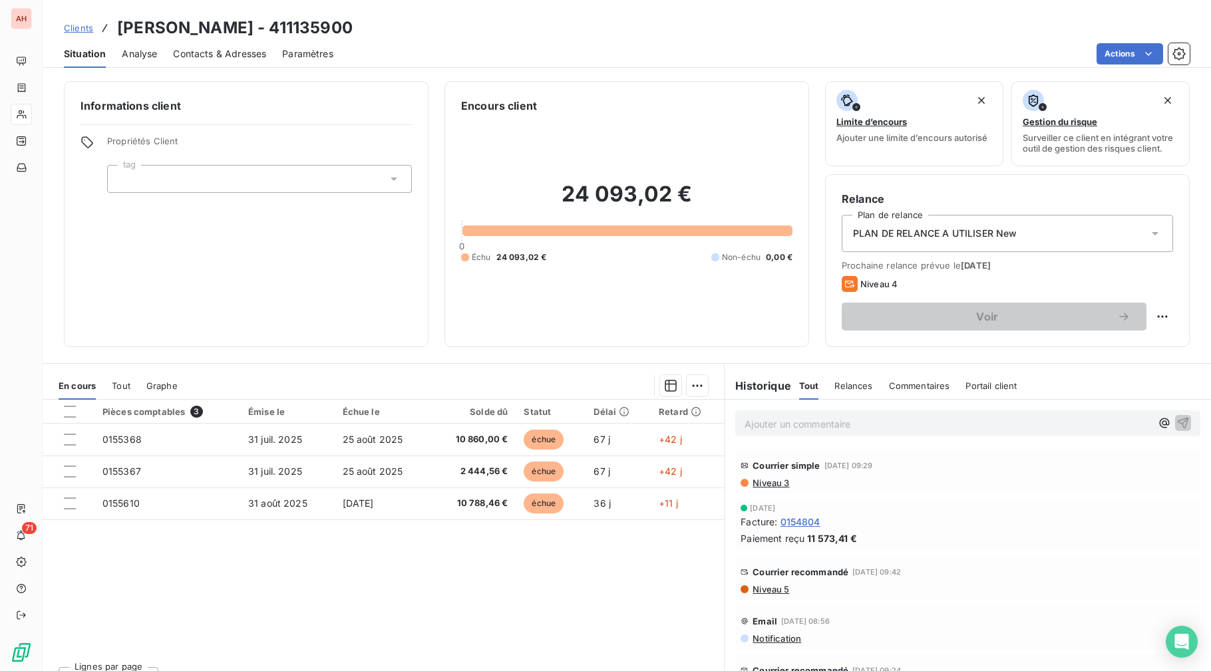
click at [130, 631] on div "Pièces comptables 3 Émise le Échue le Solde dû Statut Délai Retard 0155368 31 j…" at bounding box center [383, 528] width 681 height 256
click at [333, 639] on div "Pièces comptables 3 Émise le Échue le Solde dû Statut Délai Retard 0155368 31 j…" at bounding box center [383, 528] width 681 height 256
click at [371, 593] on div "Pièces comptables 3 Émise le Échue le Solde dû Statut Délai Retard 0155368 31 j…" at bounding box center [383, 528] width 681 height 256
click at [374, 619] on div "Pièces comptables 3 Émise le Échue le Solde dû Statut Délai Retard 0155368 31 j…" at bounding box center [383, 528] width 681 height 256
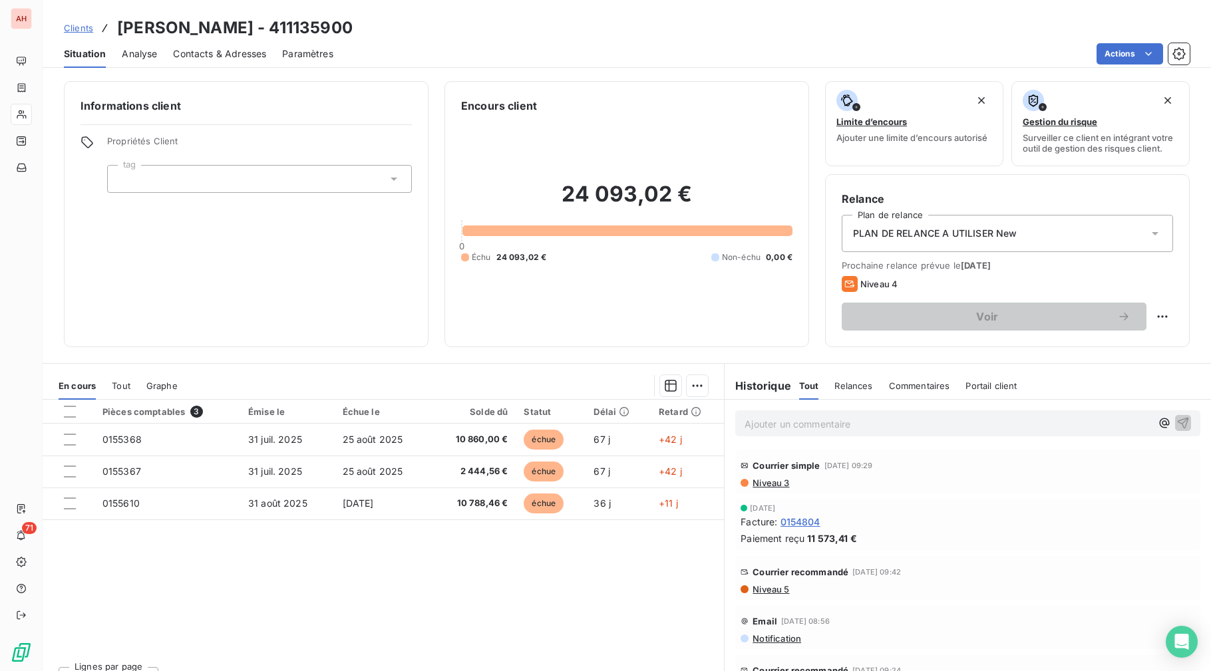
click at [374, 619] on div "Pièces comptables 3 Émise le Échue le Solde dû Statut Délai Retard 0155368 31 j…" at bounding box center [383, 528] width 681 height 256
click at [404, 583] on div "Pièces comptables 3 Émise le Échue le Solde dû Statut Délai Retard 0155368 31 j…" at bounding box center [383, 528] width 681 height 256
click at [327, 615] on div "Pièces comptables 3 Émise le Échue le Solde dû Statut Délai Retard 0155368 31 j…" at bounding box center [383, 528] width 681 height 256
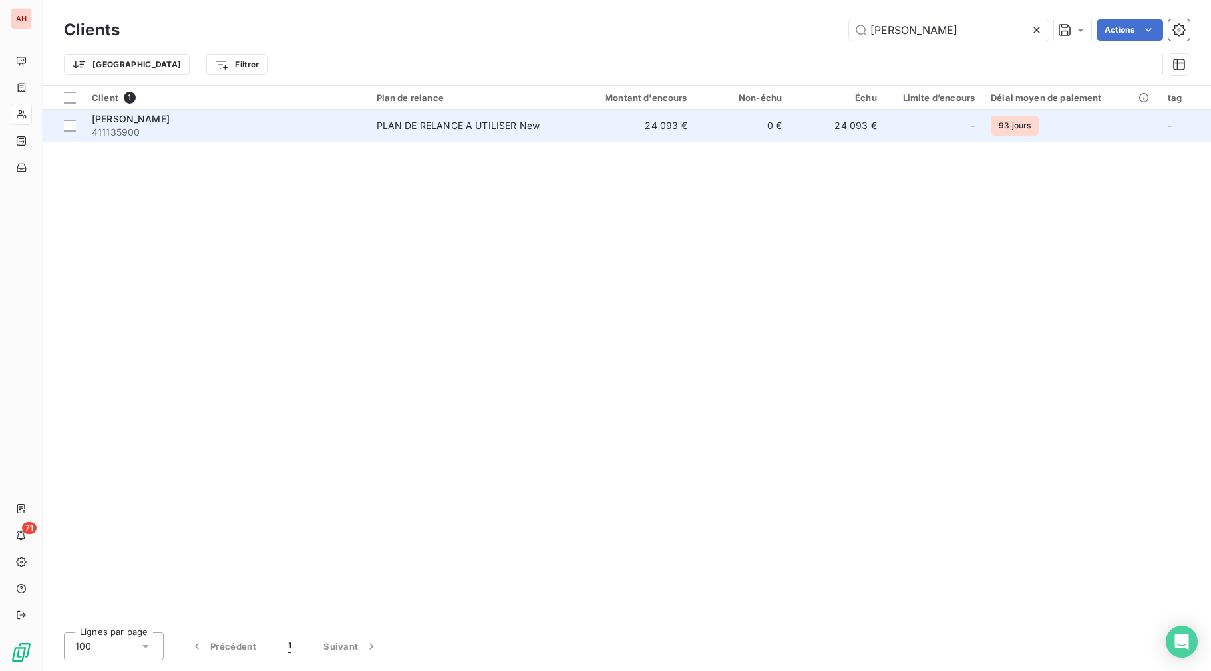
click at [402, 138] on td "PLAN DE RELANCE A UTILISER New" at bounding box center [468, 126] width 200 height 32
